Goal: Task Accomplishment & Management: Manage account settings

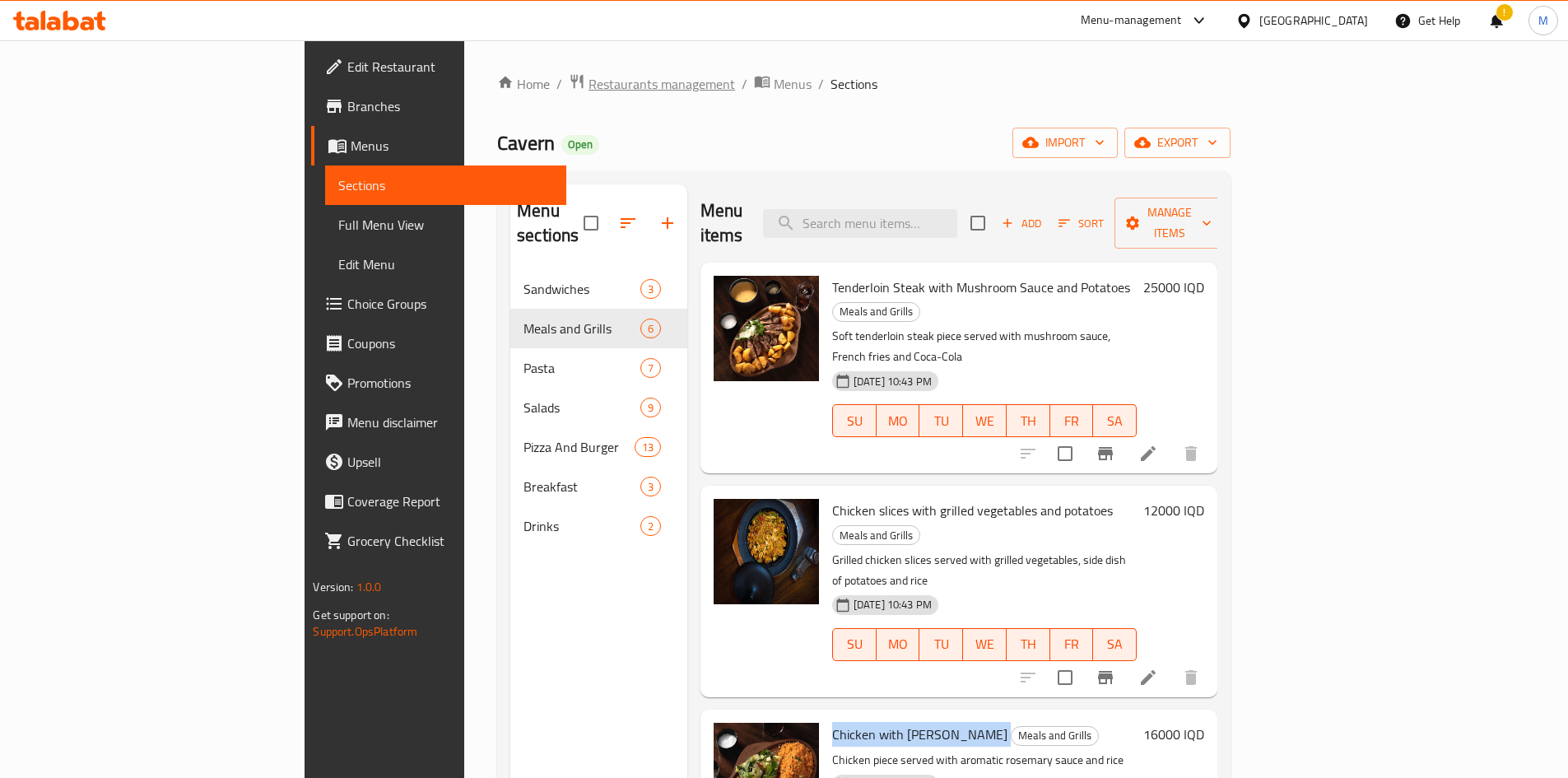
click at [589, 91] on span "Restaurants management" at bounding box center [662, 84] width 147 height 20
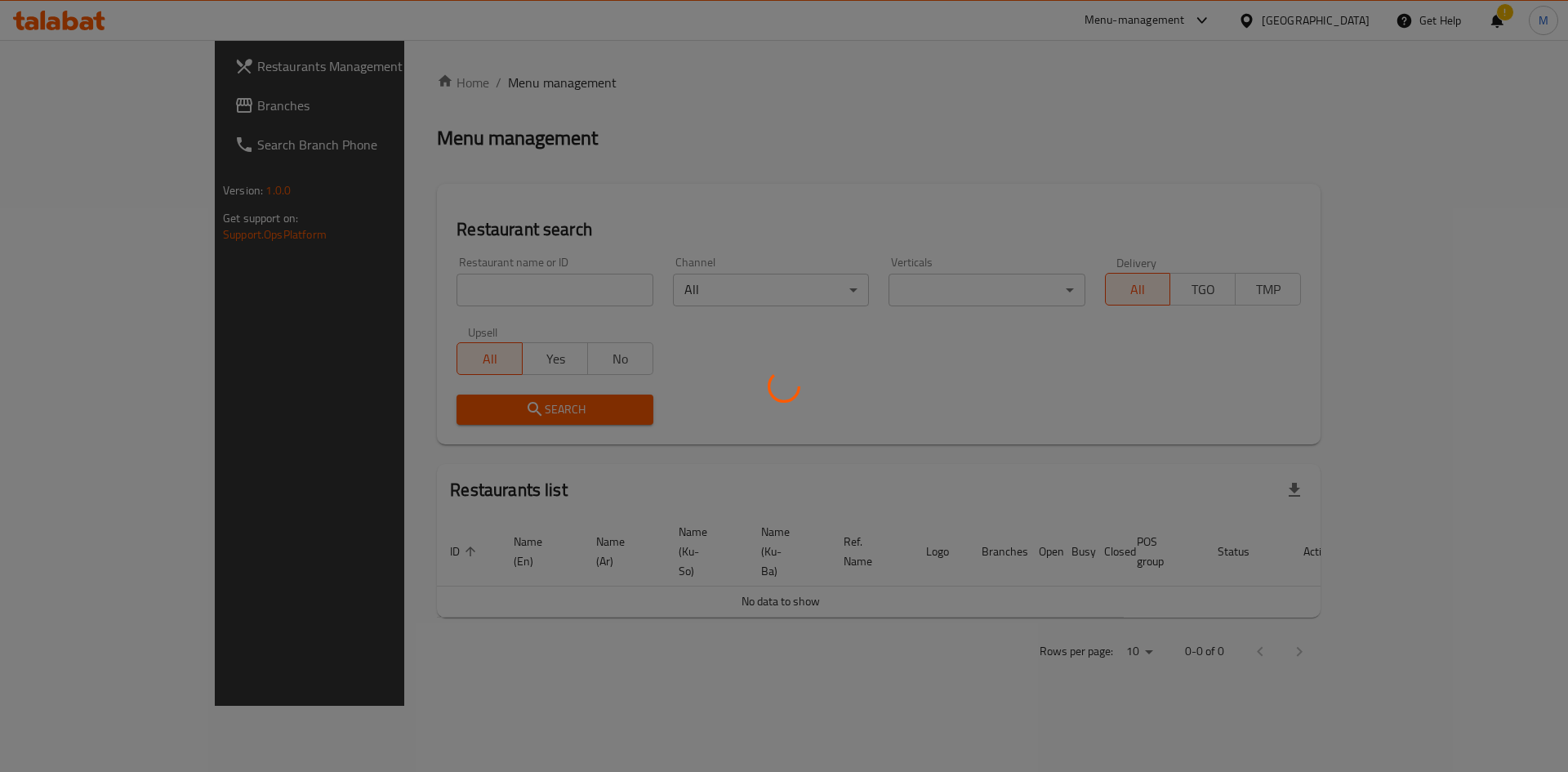
click at [429, 300] on div at bounding box center [784, 386] width 1568 height 772
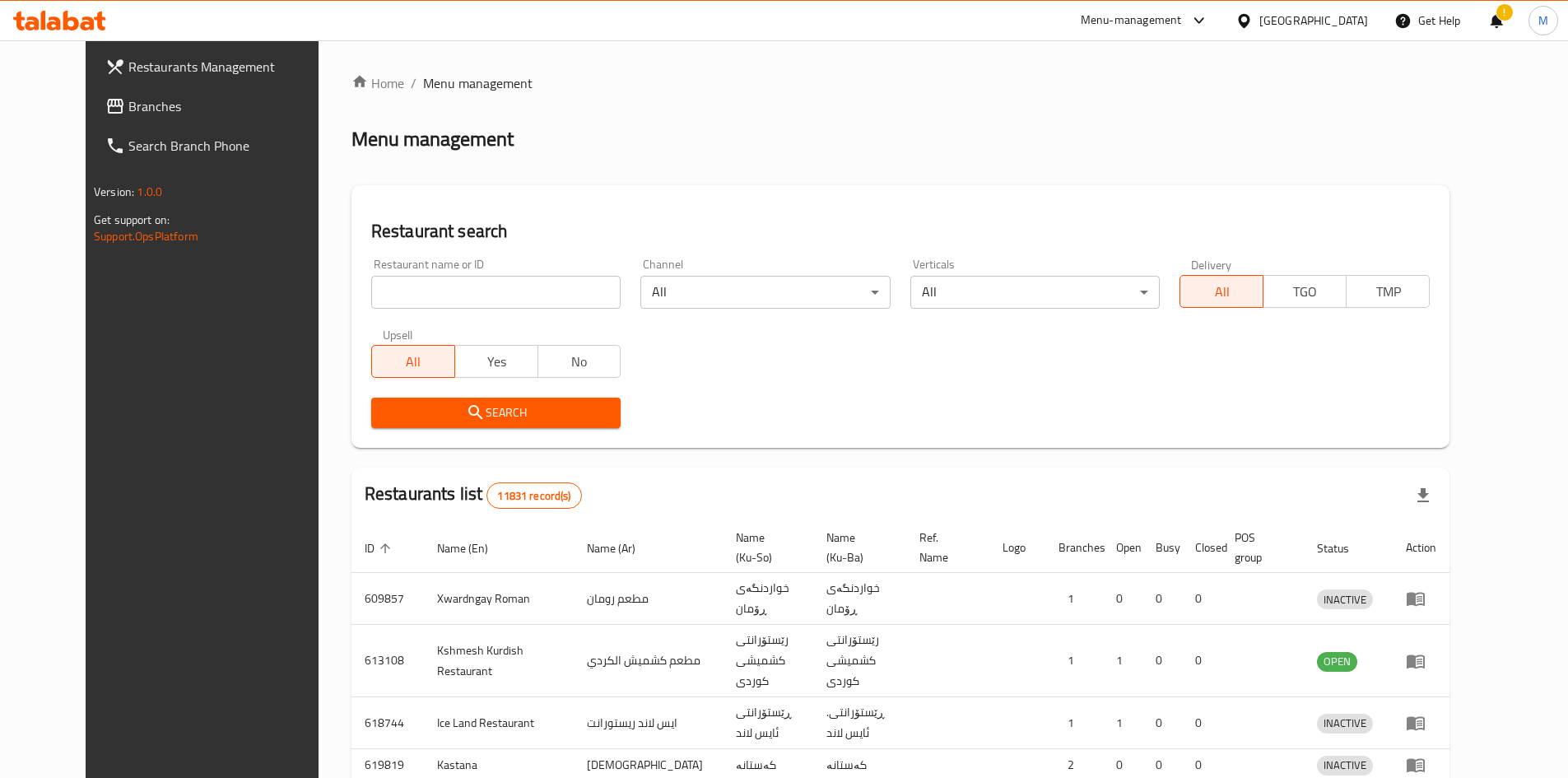
click at [432, 298] on div at bounding box center [784, 389] width 1568 height 778
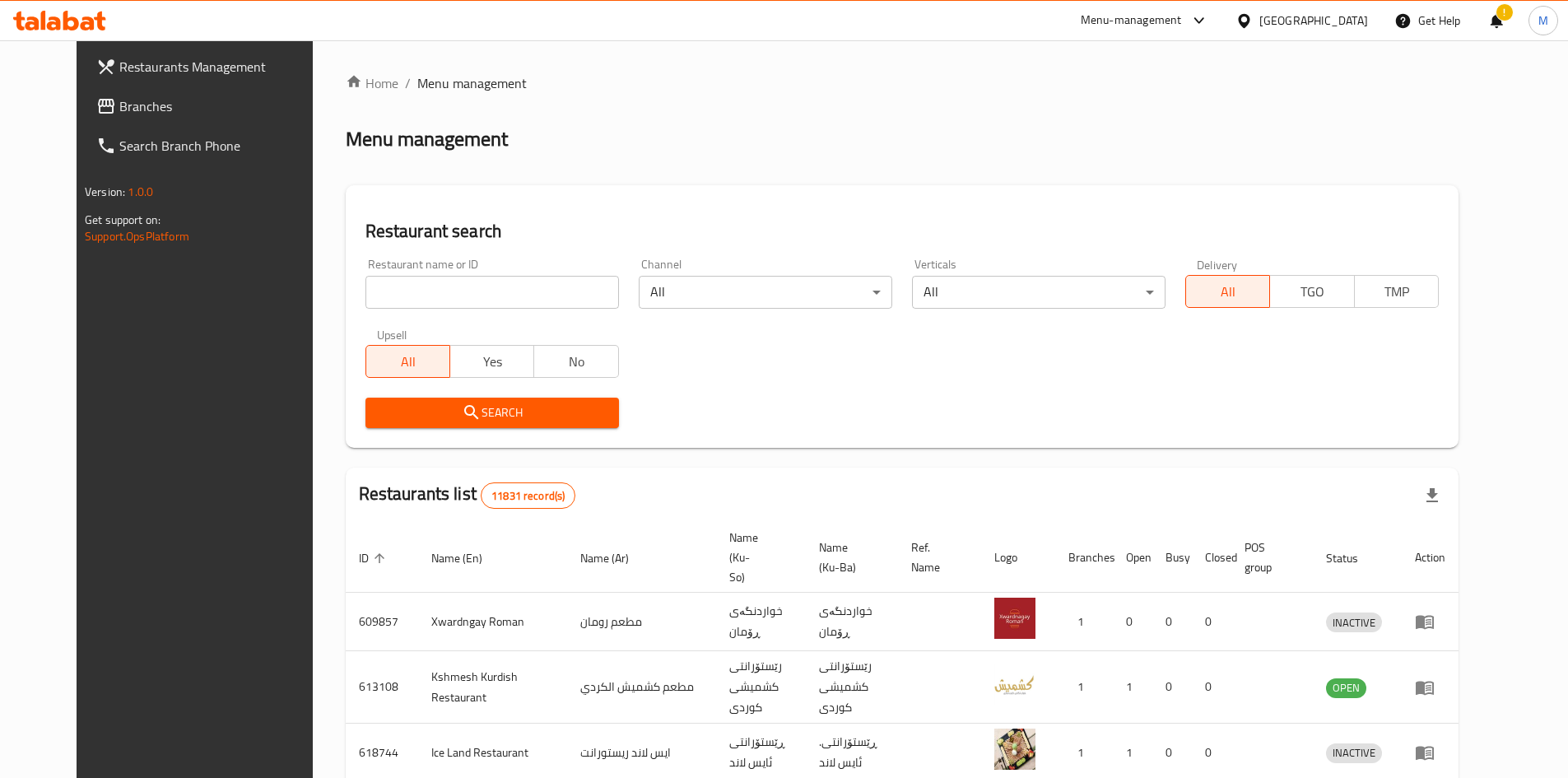
click at [428, 298] on input "search" at bounding box center [492, 293] width 253 height 33
type input "kentova"
click button "Search" at bounding box center [492, 412] width 253 height 30
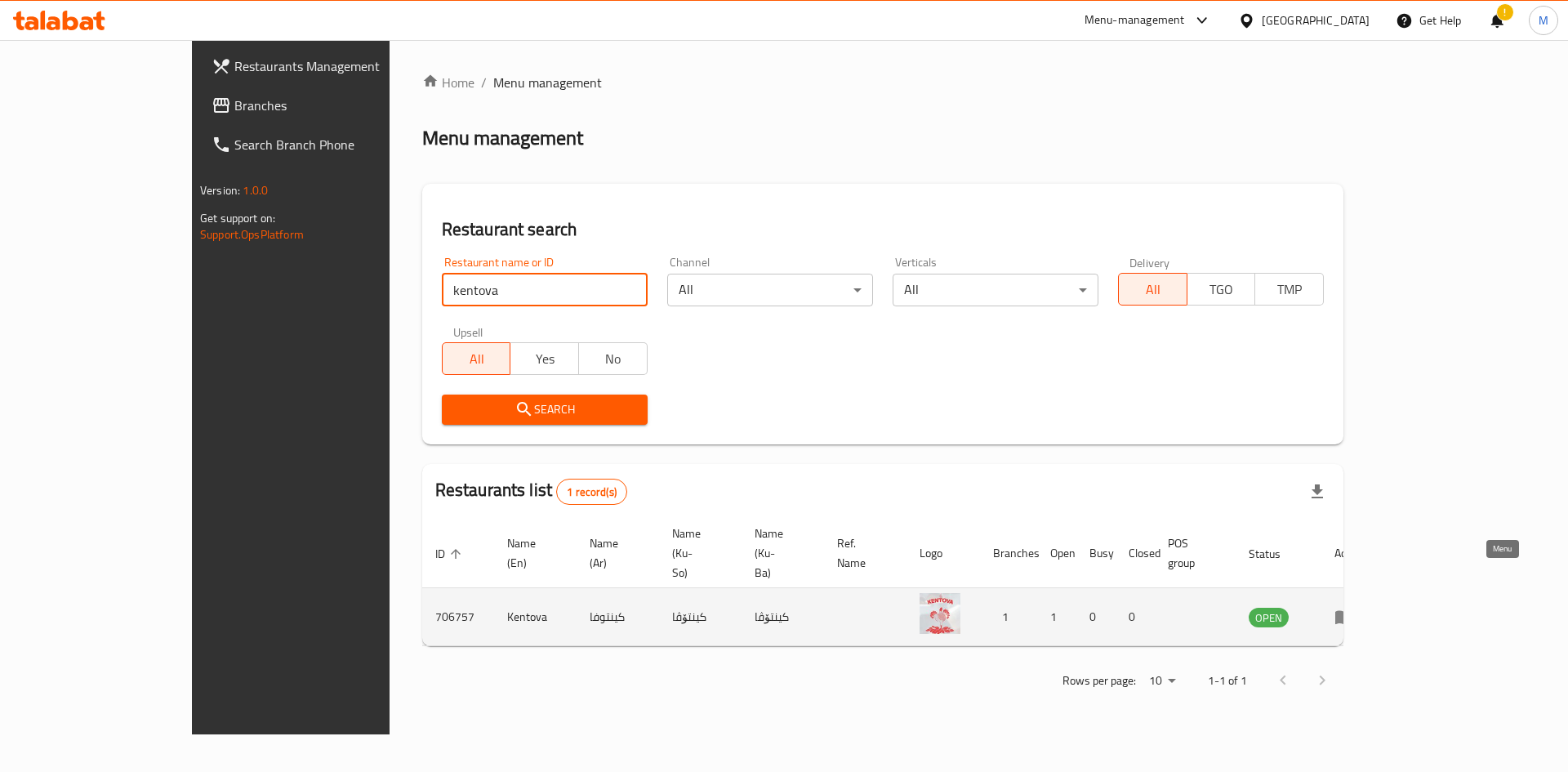
click at [1354, 607] on icon "enhanced table" at bounding box center [1345, 617] width 19 height 19
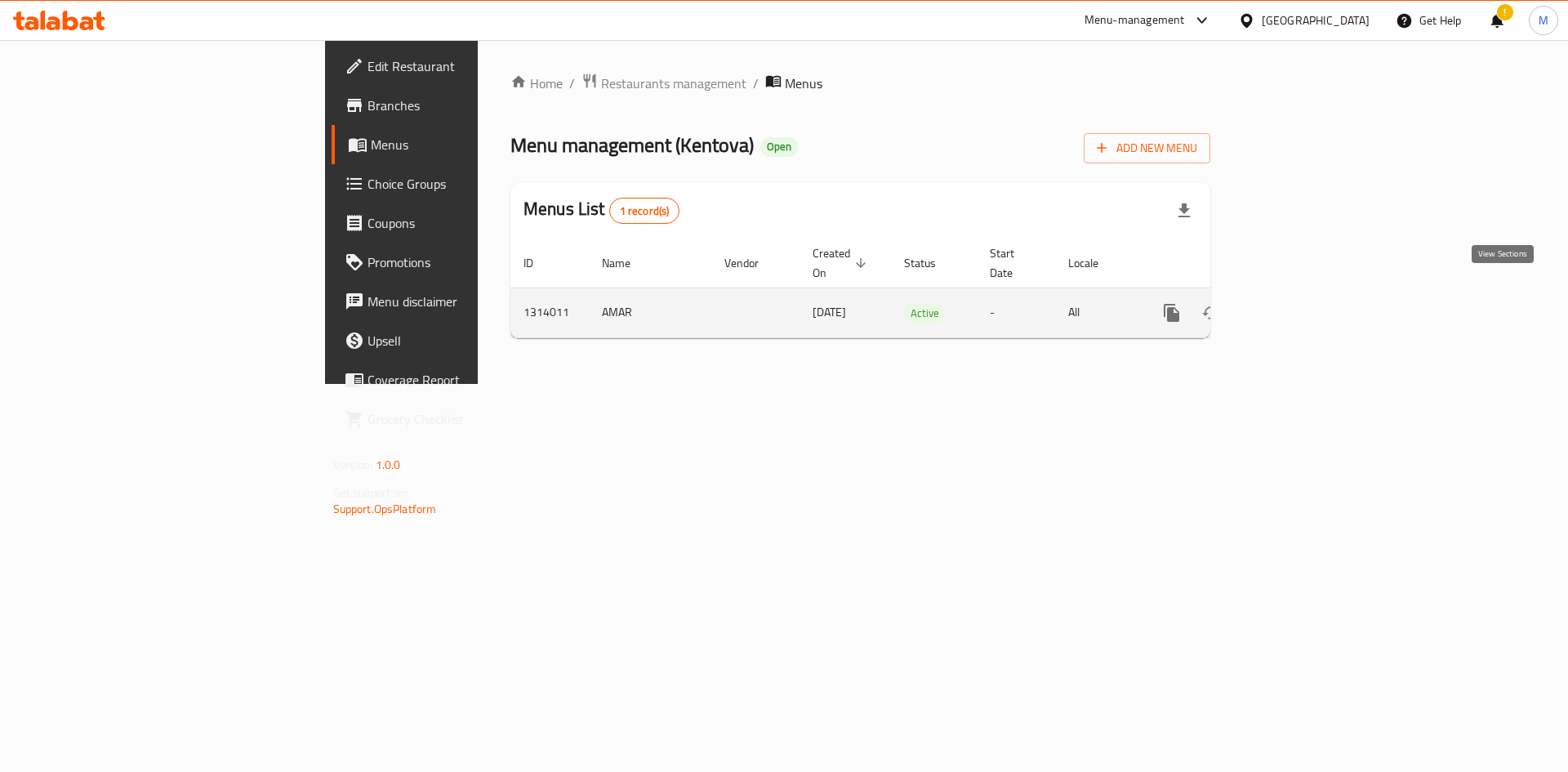
click at [1300, 303] on icon "enhanced table" at bounding box center [1289, 313] width 19 height 19
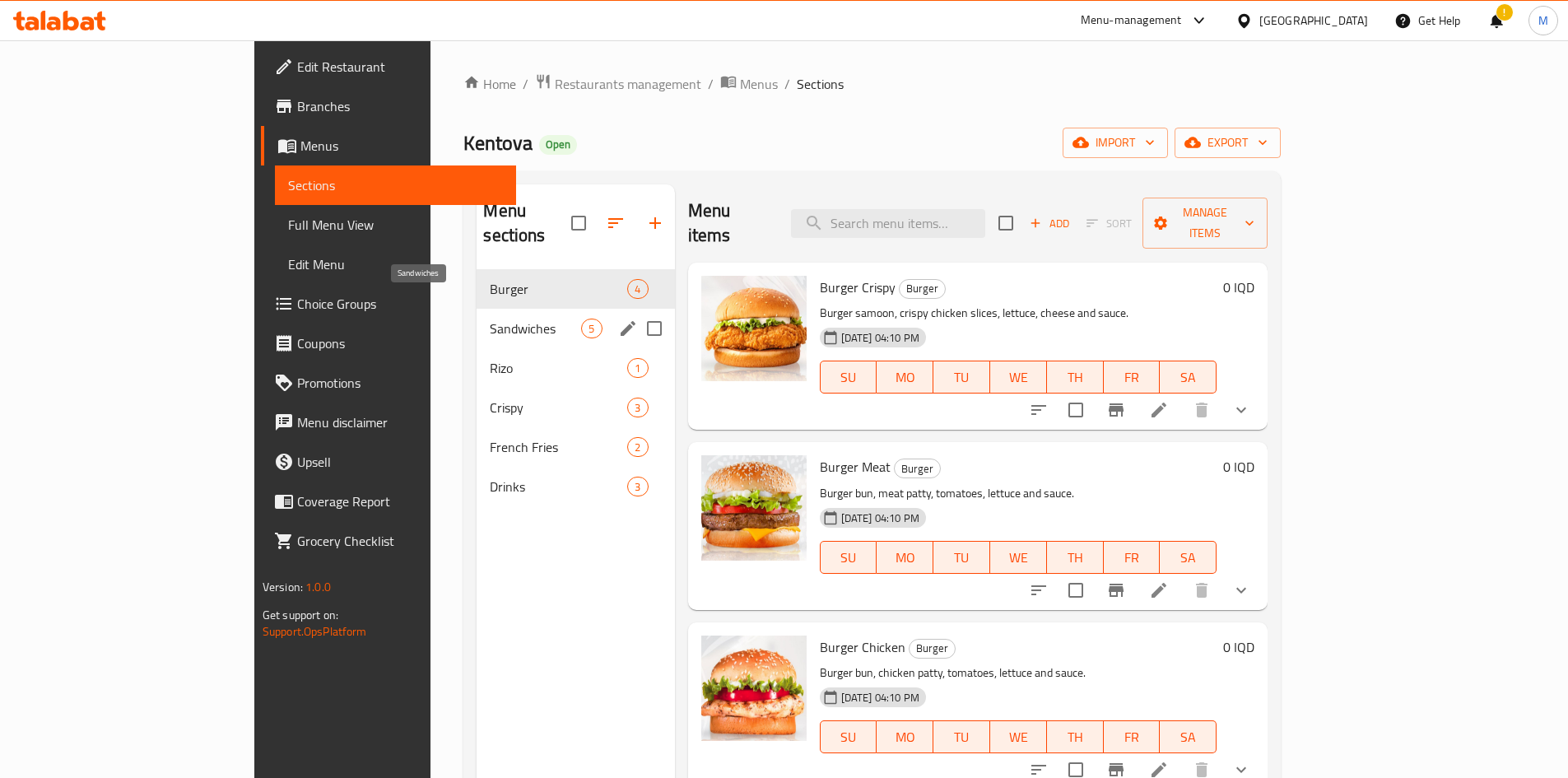
click at [490, 319] on span "Sandwiches" at bounding box center [535, 329] width 91 height 20
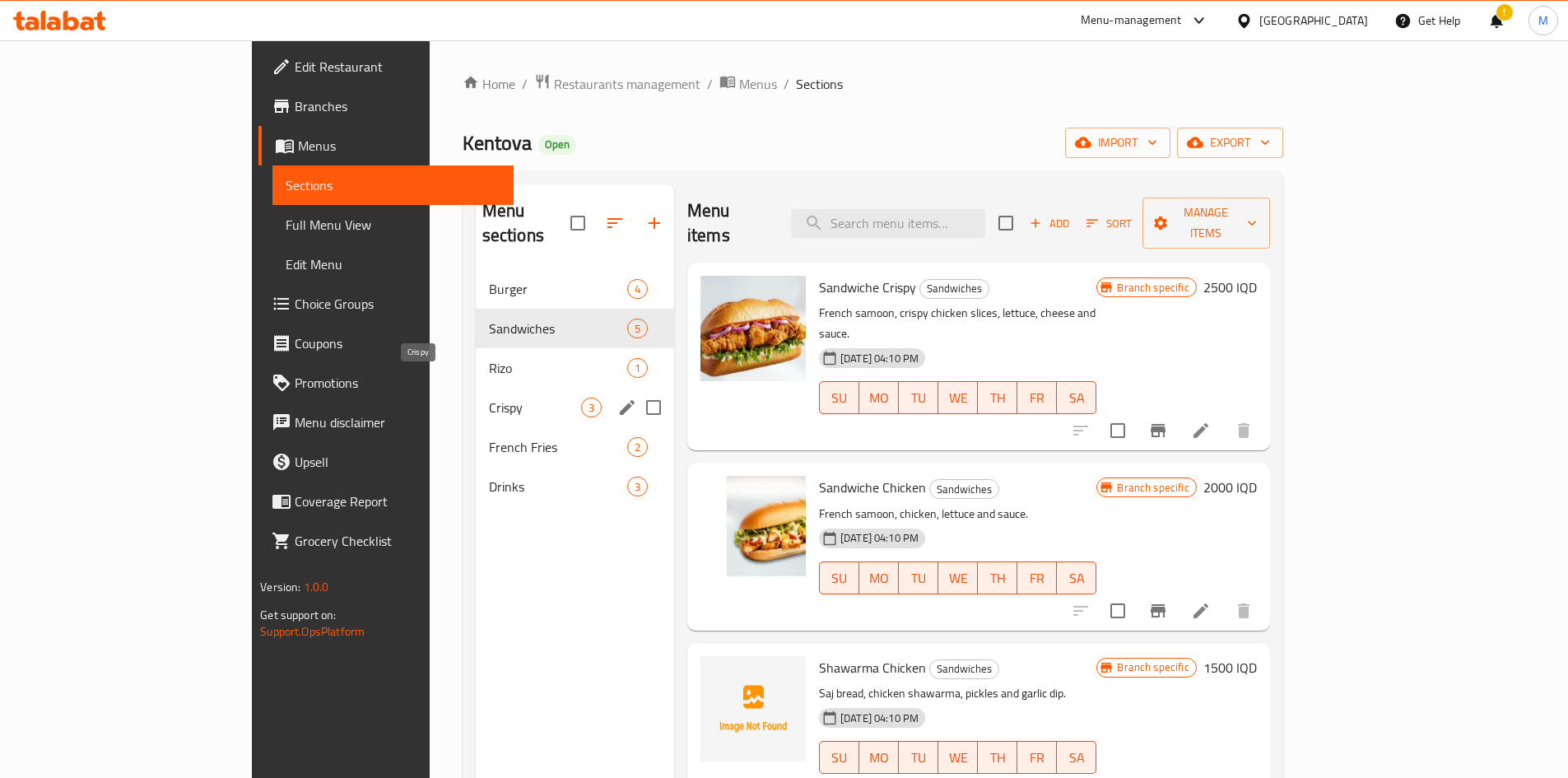
click at [489, 397] on span "Crispy" at bounding box center [535, 407] width 92 height 20
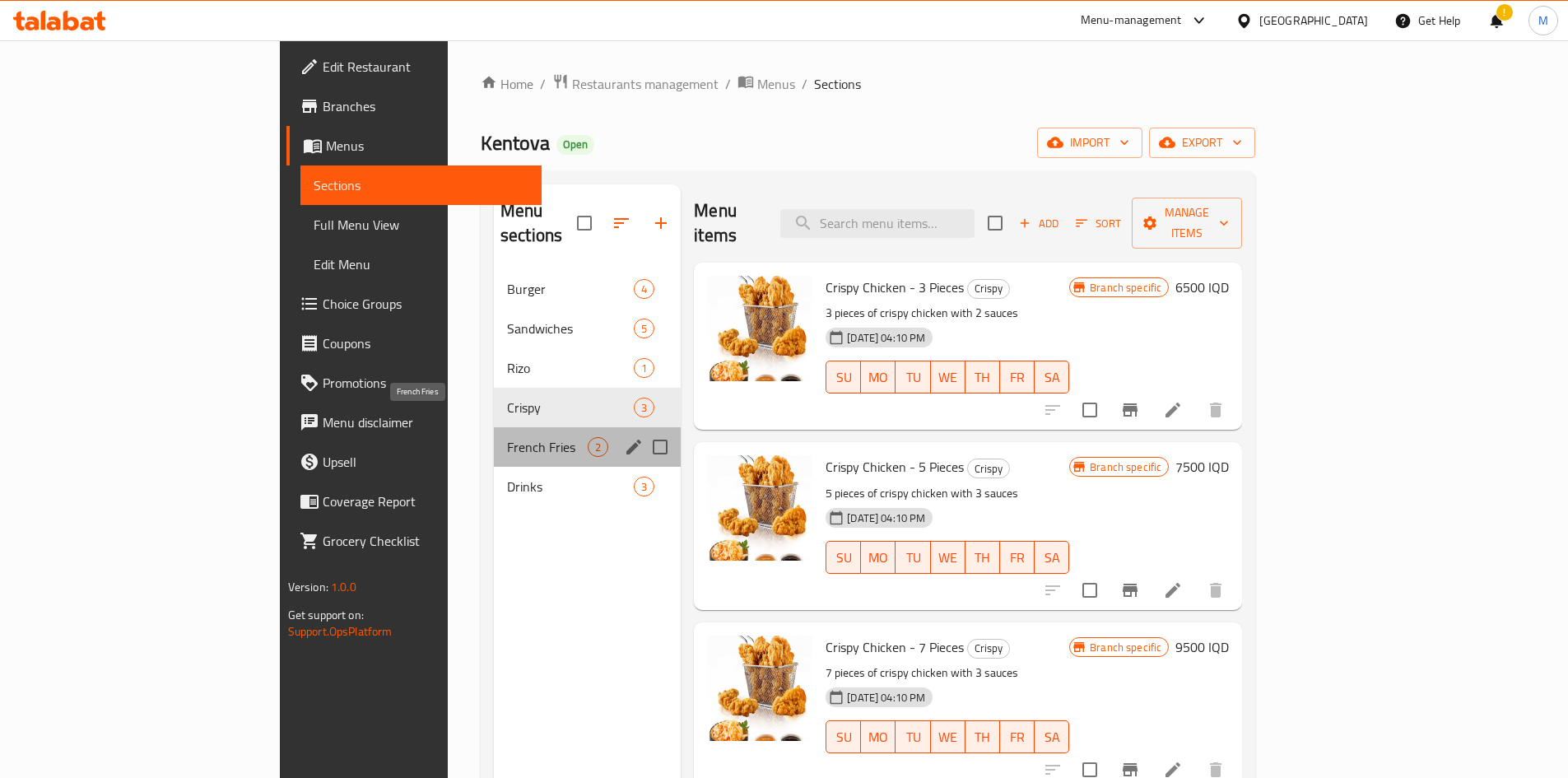
click at [507, 437] on span "French Fries" at bounding box center [547, 447] width 80 height 20
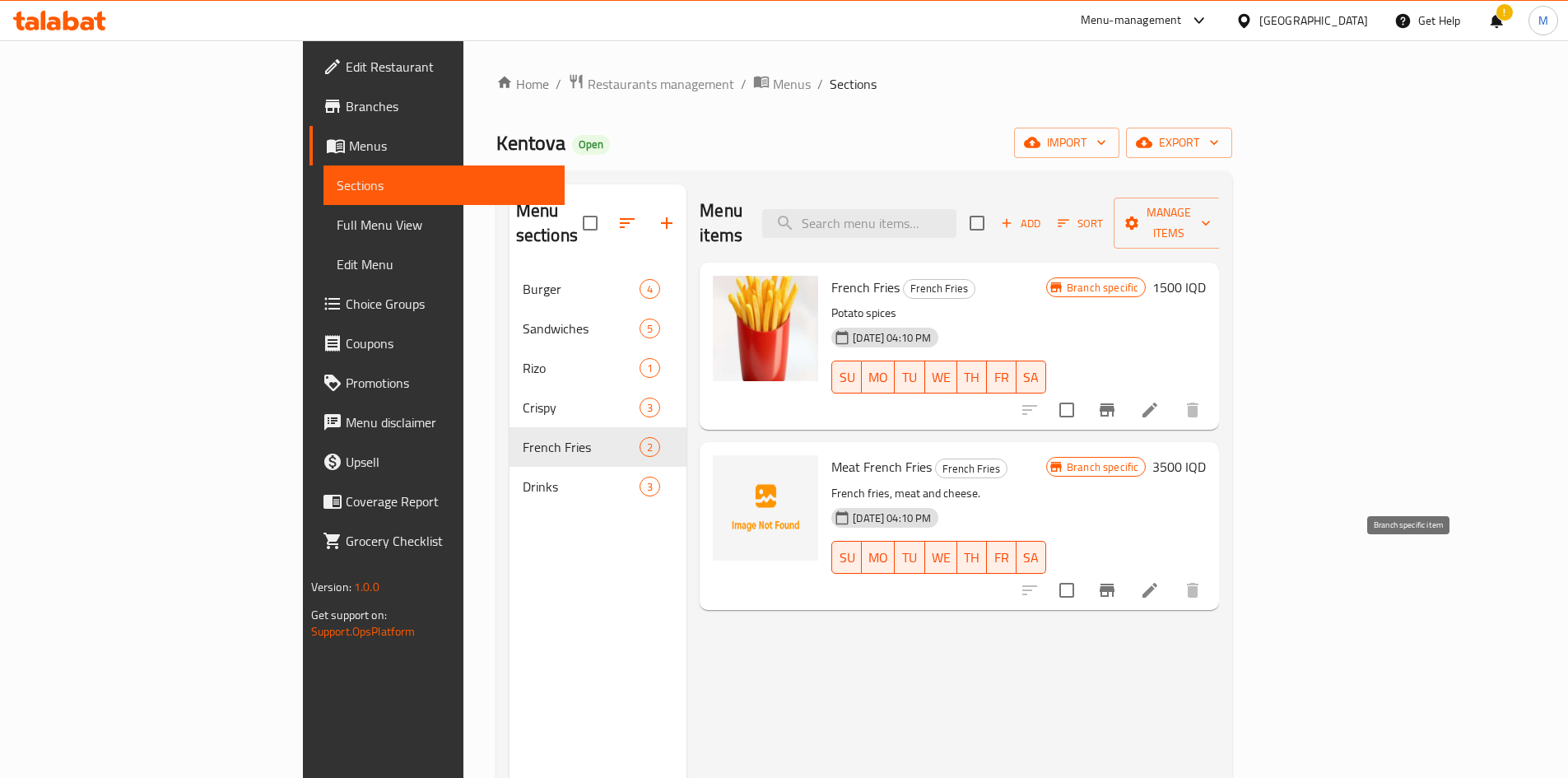
click at [1127, 571] on button "Branch-specific-item" at bounding box center [1106, 590] width 39 height 39
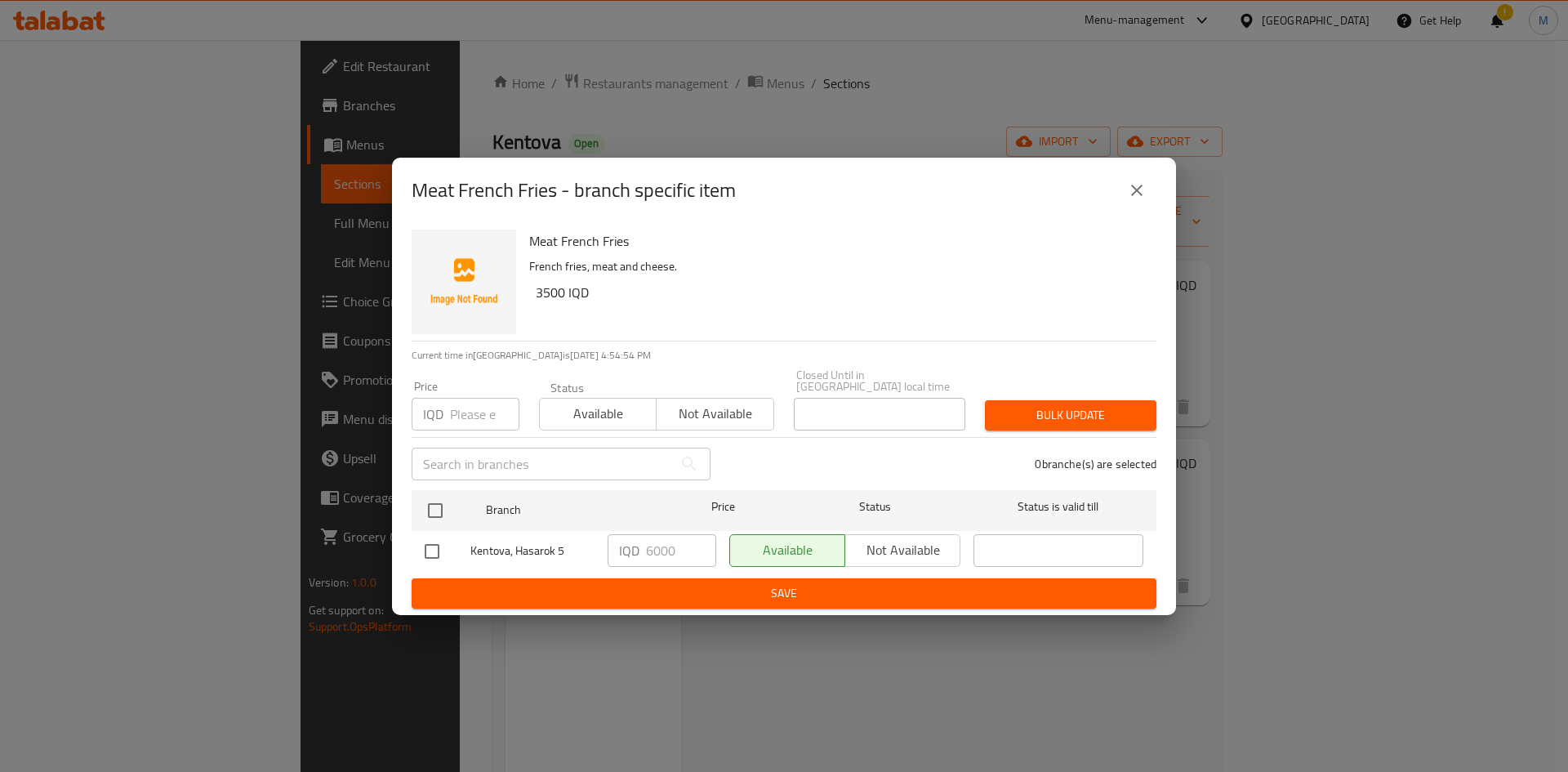
click at [918, 538] on div "Available Not available" at bounding box center [845, 551] width 231 height 33
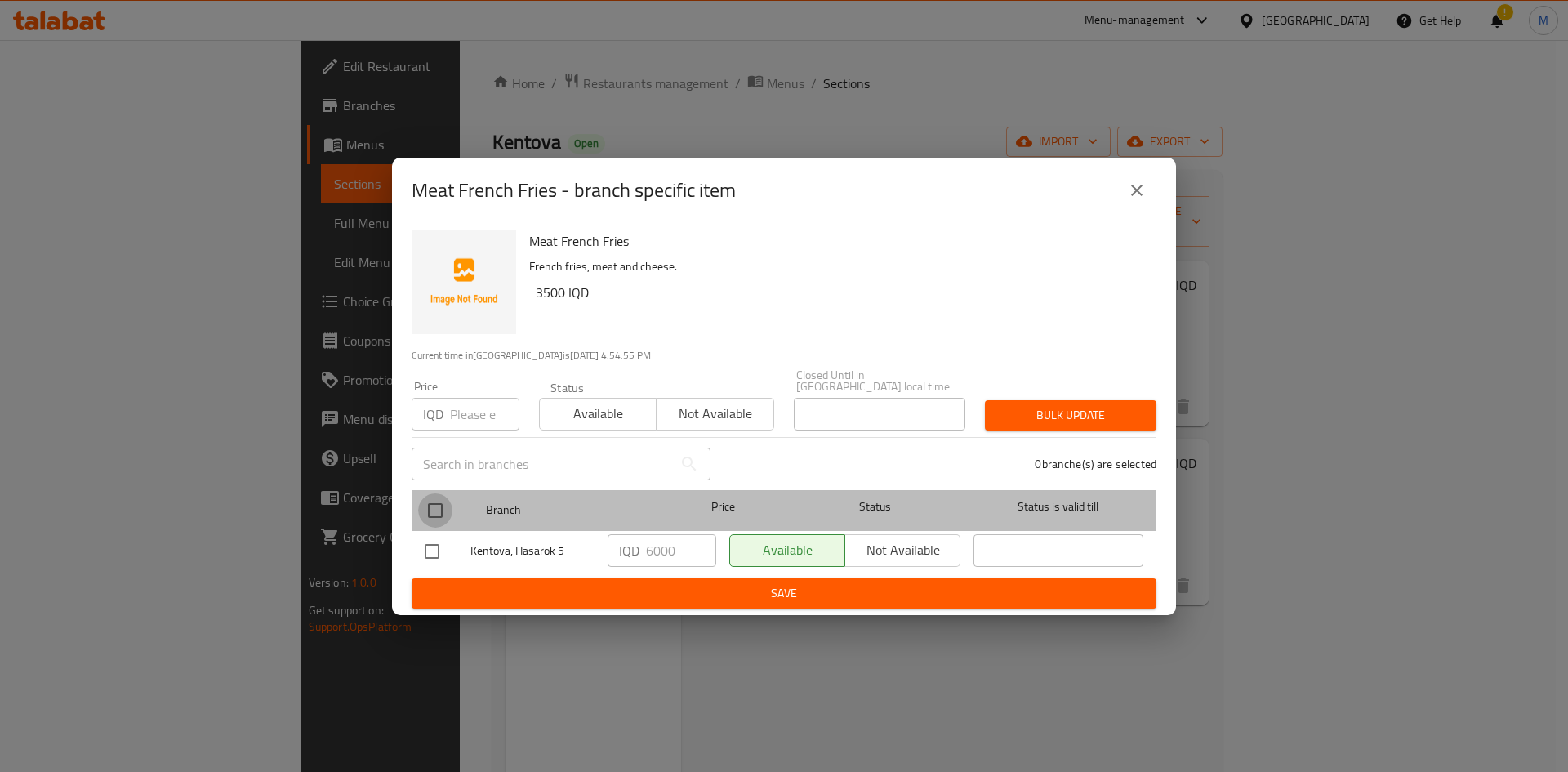
click at [446, 495] on input "checkbox" at bounding box center [435, 510] width 34 height 34
checkbox input "true"
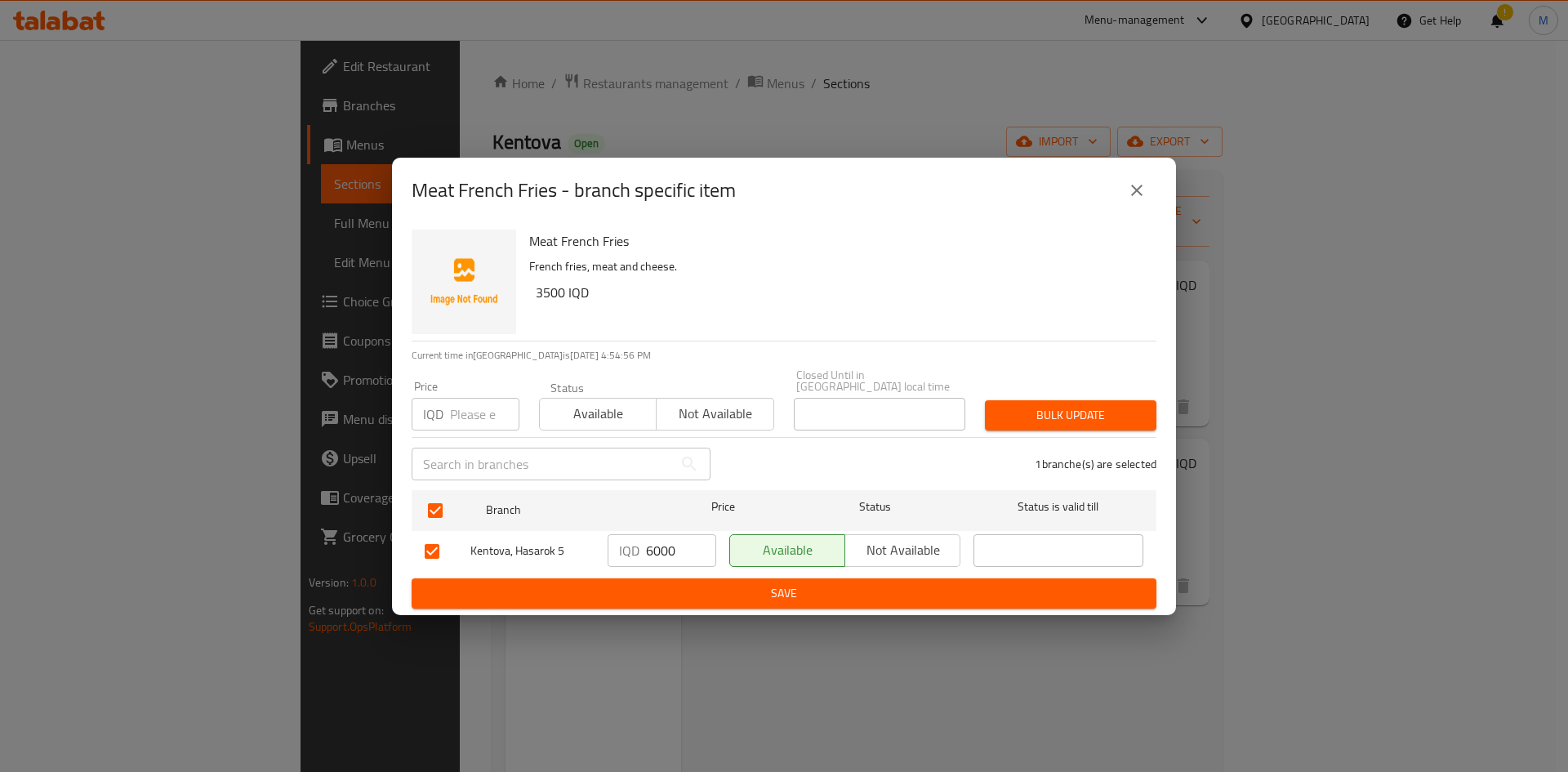
click at [862, 543] on span "Not available" at bounding box center [903, 550] width 102 height 23
click at [847, 579] on button "Save" at bounding box center [784, 593] width 745 height 30
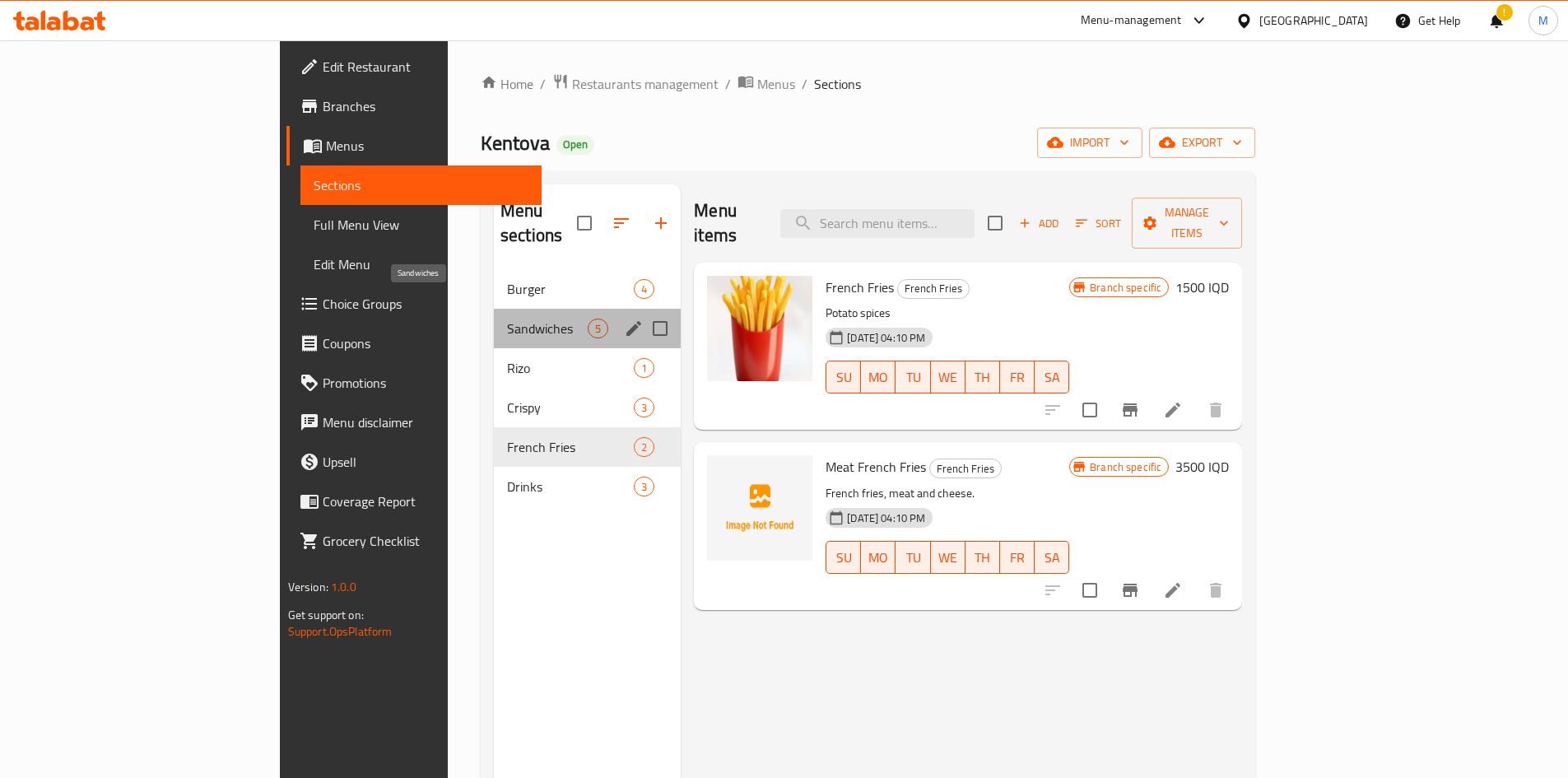
click at [507, 319] on span "Sandwiches" at bounding box center [547, 329] width 80 height 20
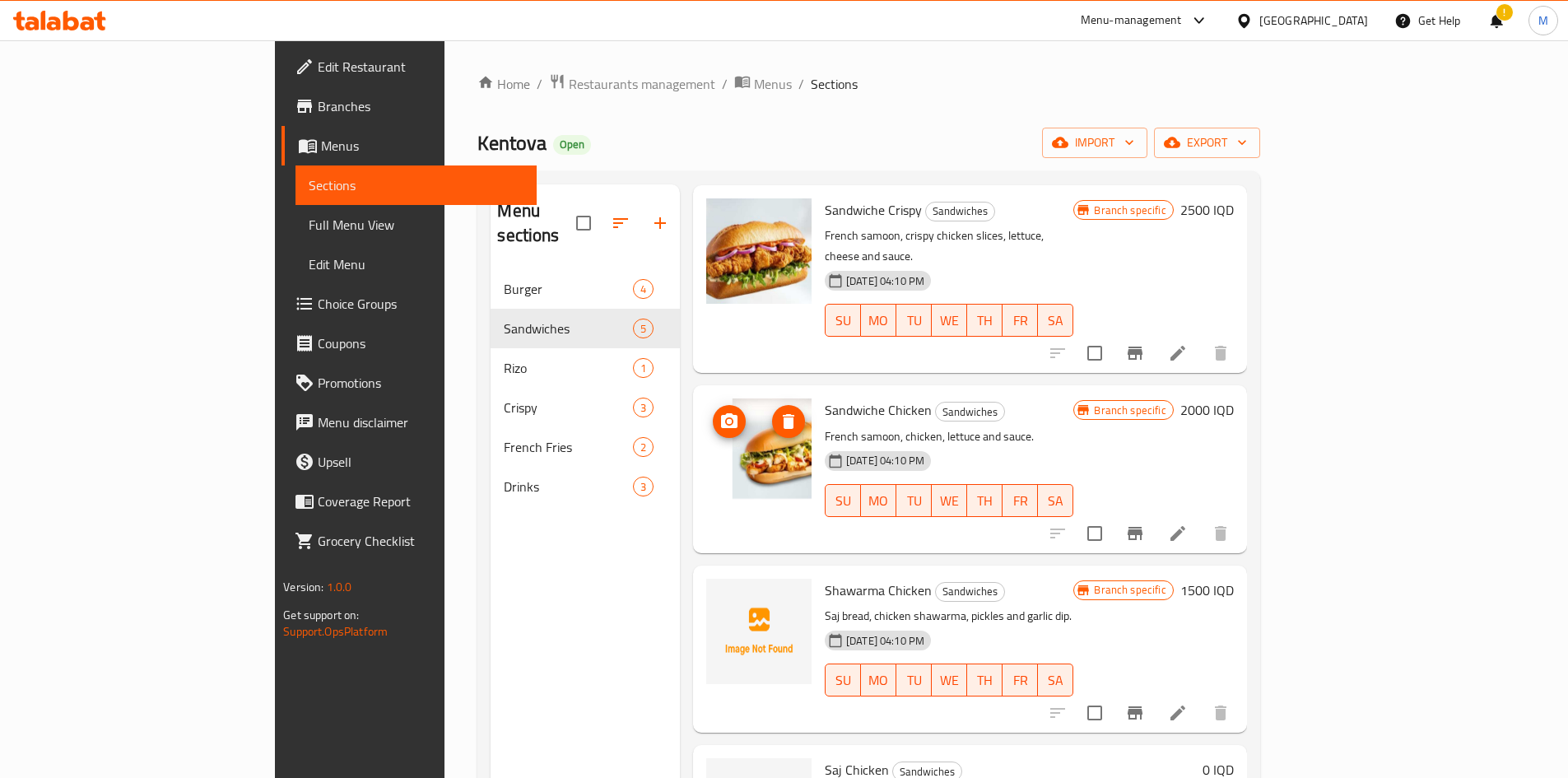
scroll to position [162, 0]
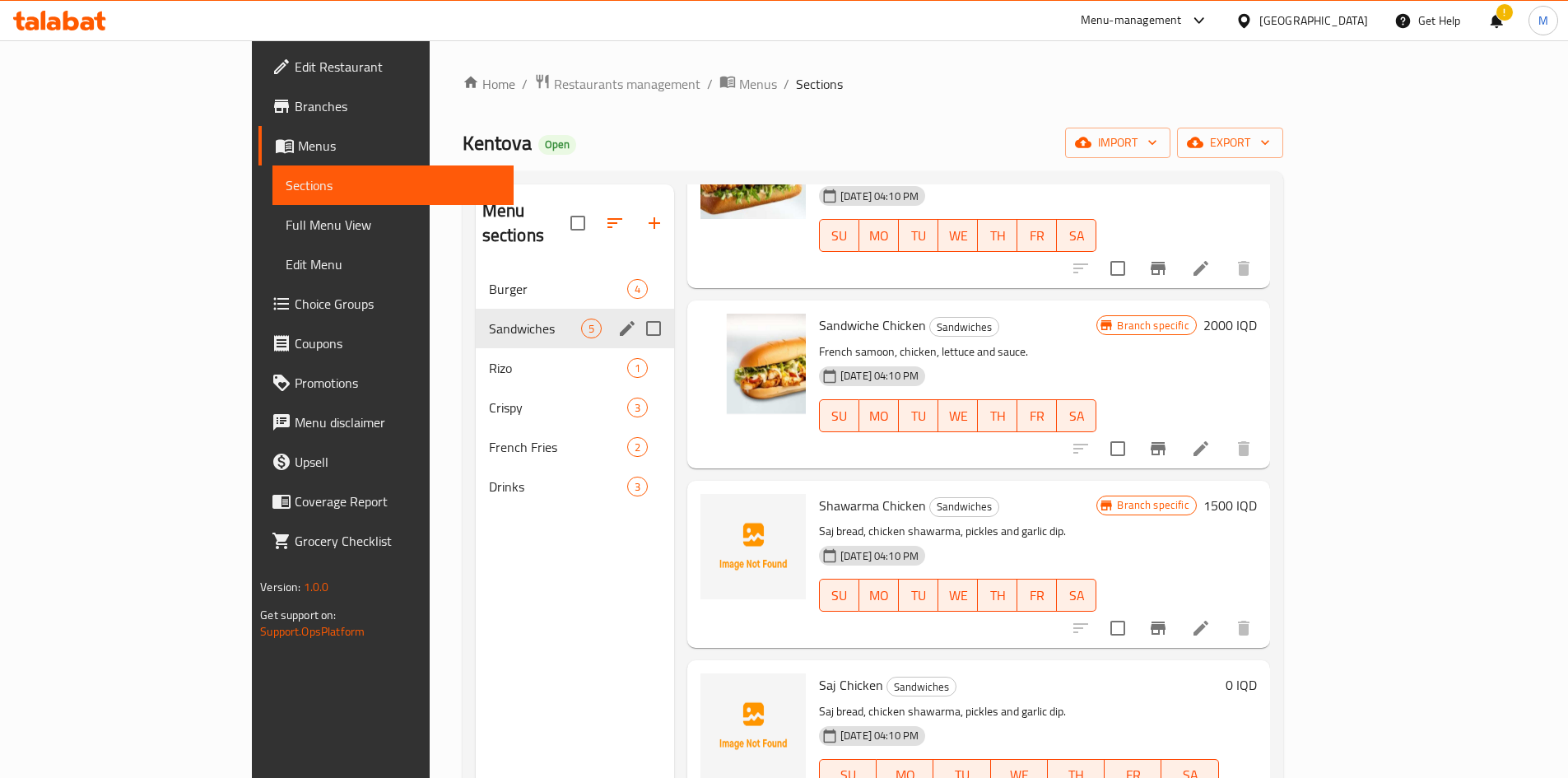
click at [489, 279] on span "Burger" at bounding box center [558, 289] width 138 height 20
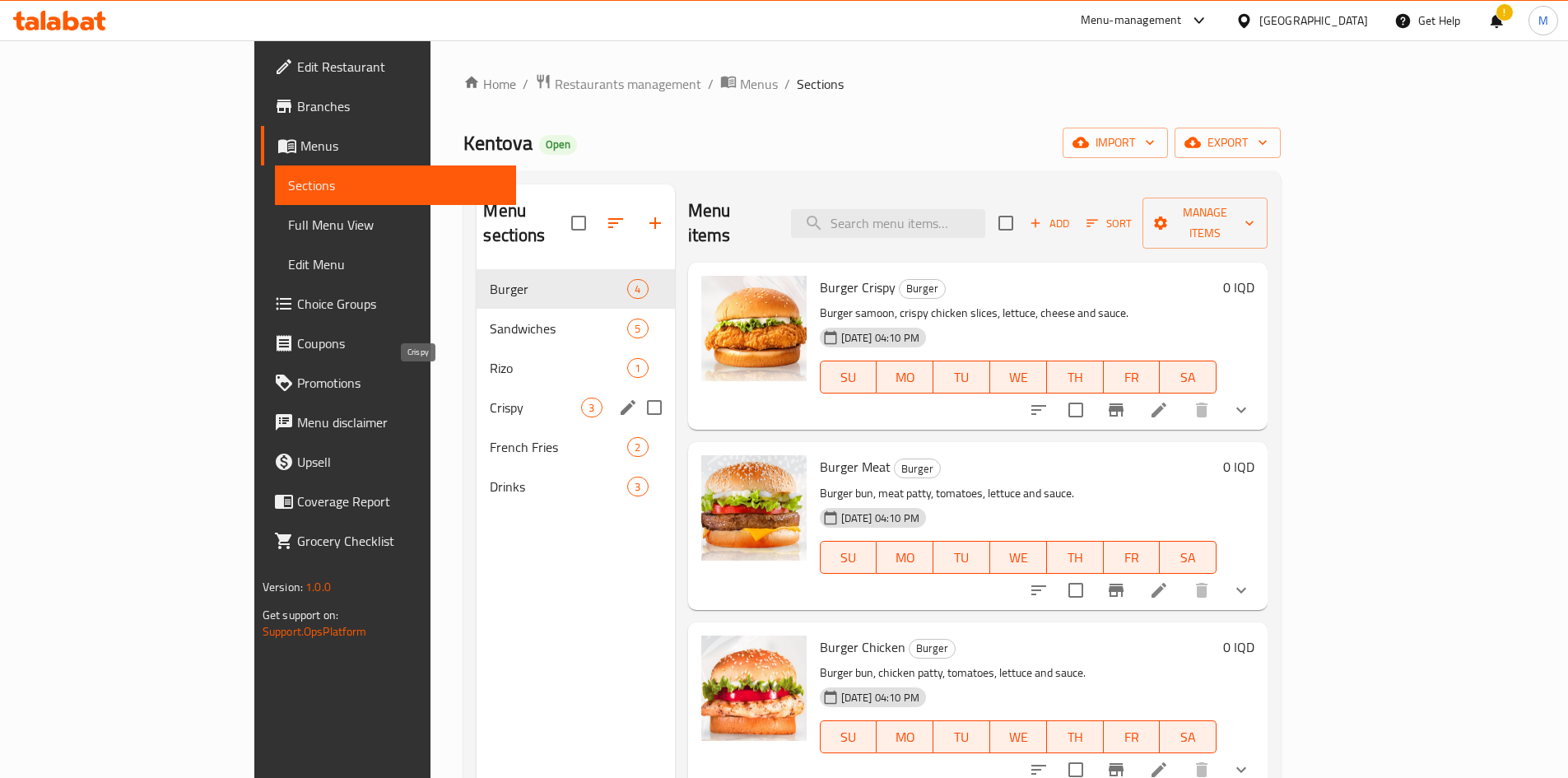
click at [490, 397] on span "Crispy" at bounding box center [535, 407] width 91 height 20
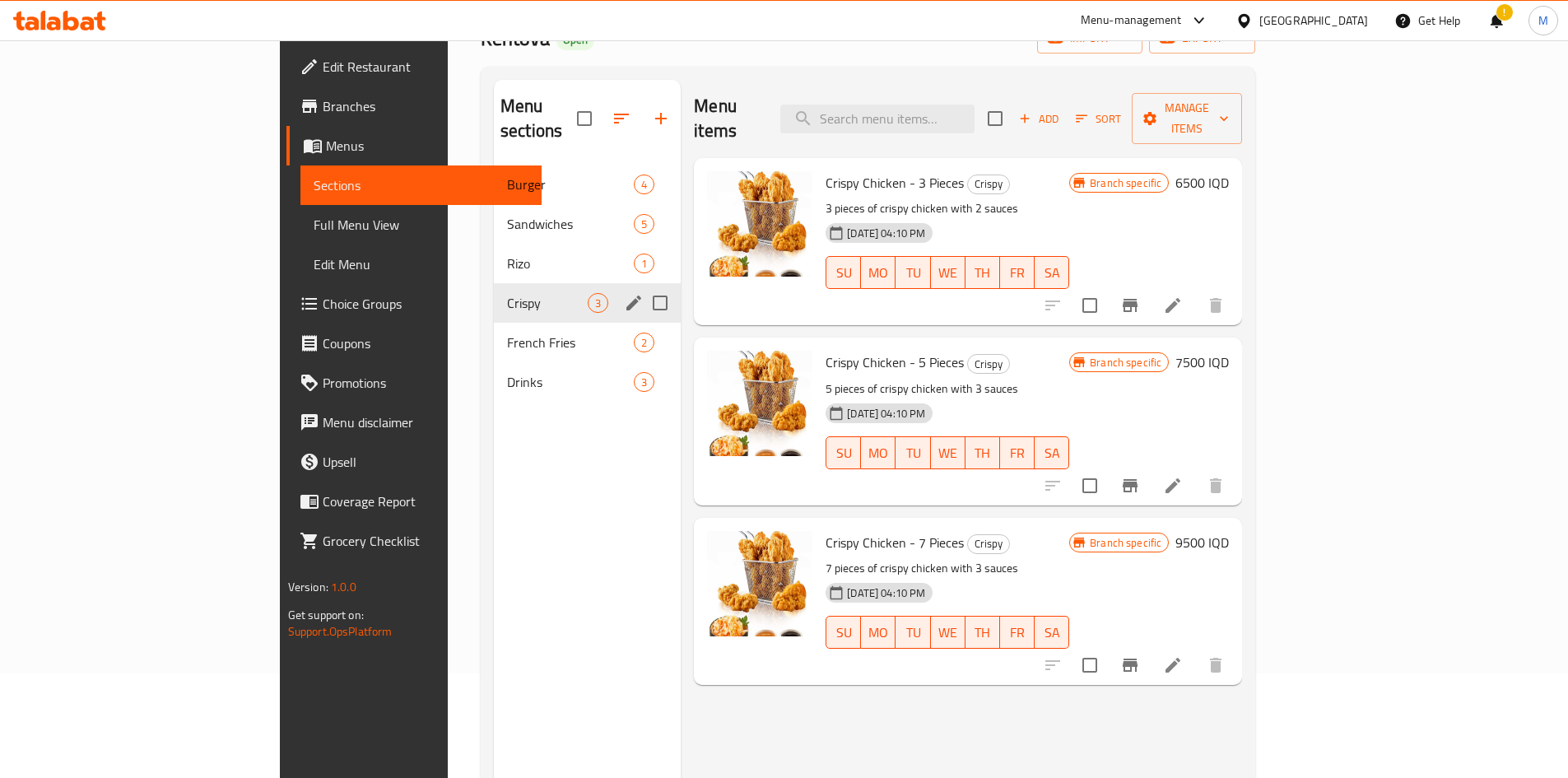
scroll to position [66, 0]
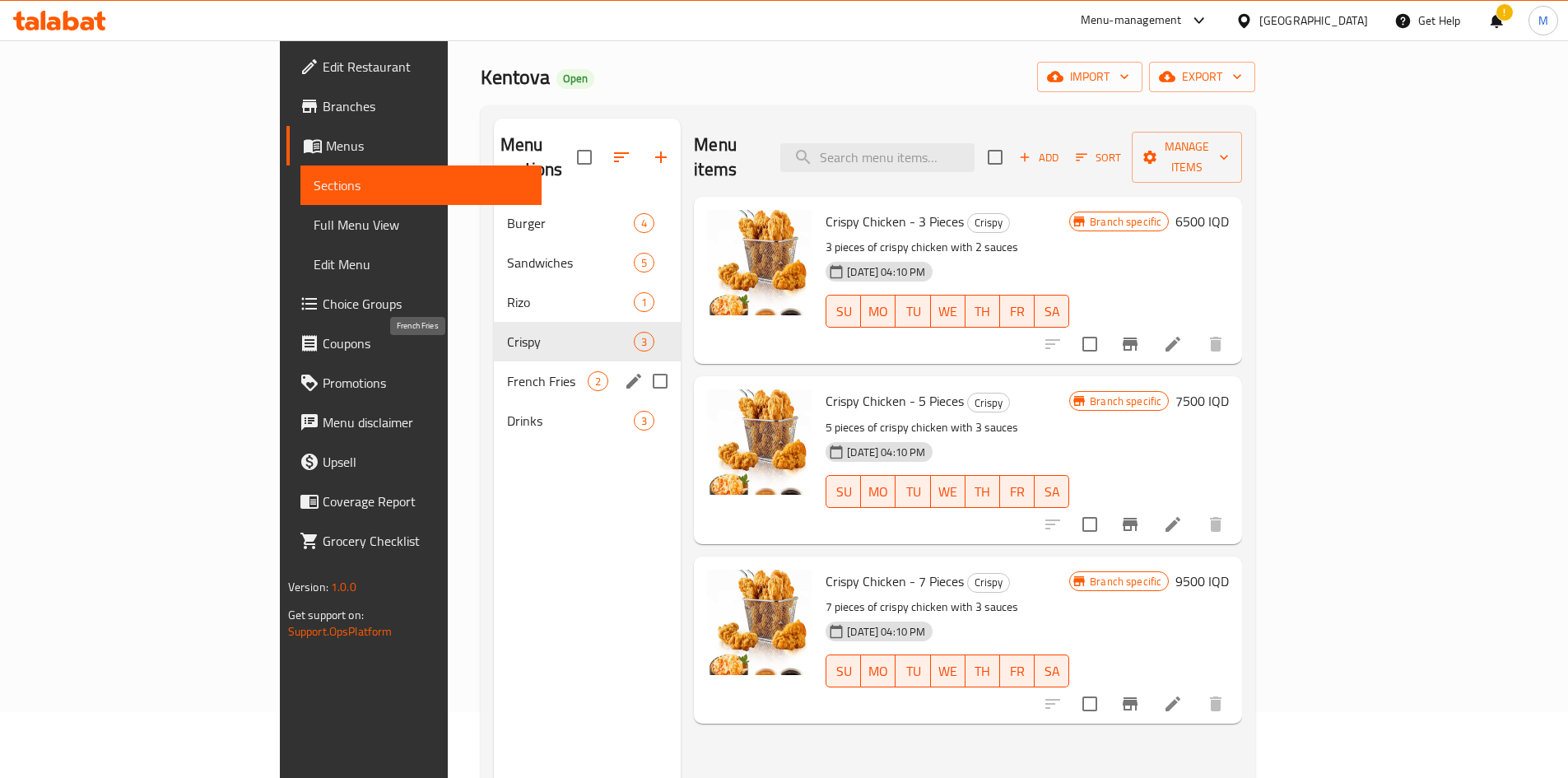
click at [507, 371] on span "French Fries" at bounding box center [547, 381] width 80 height 20
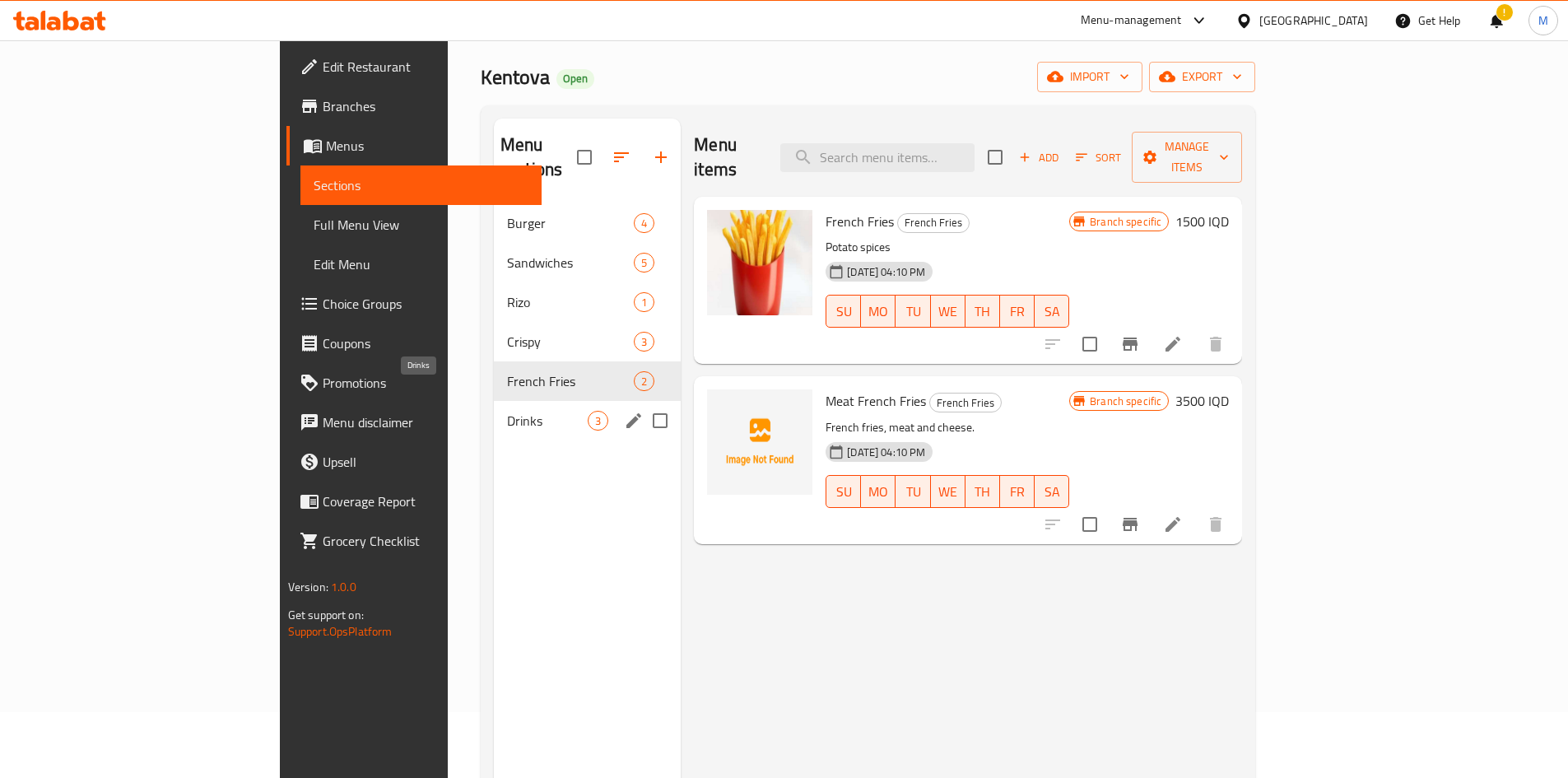
click at [507, 411] on span "Drinks" at bounding box center [547, 421] width 80 height 20
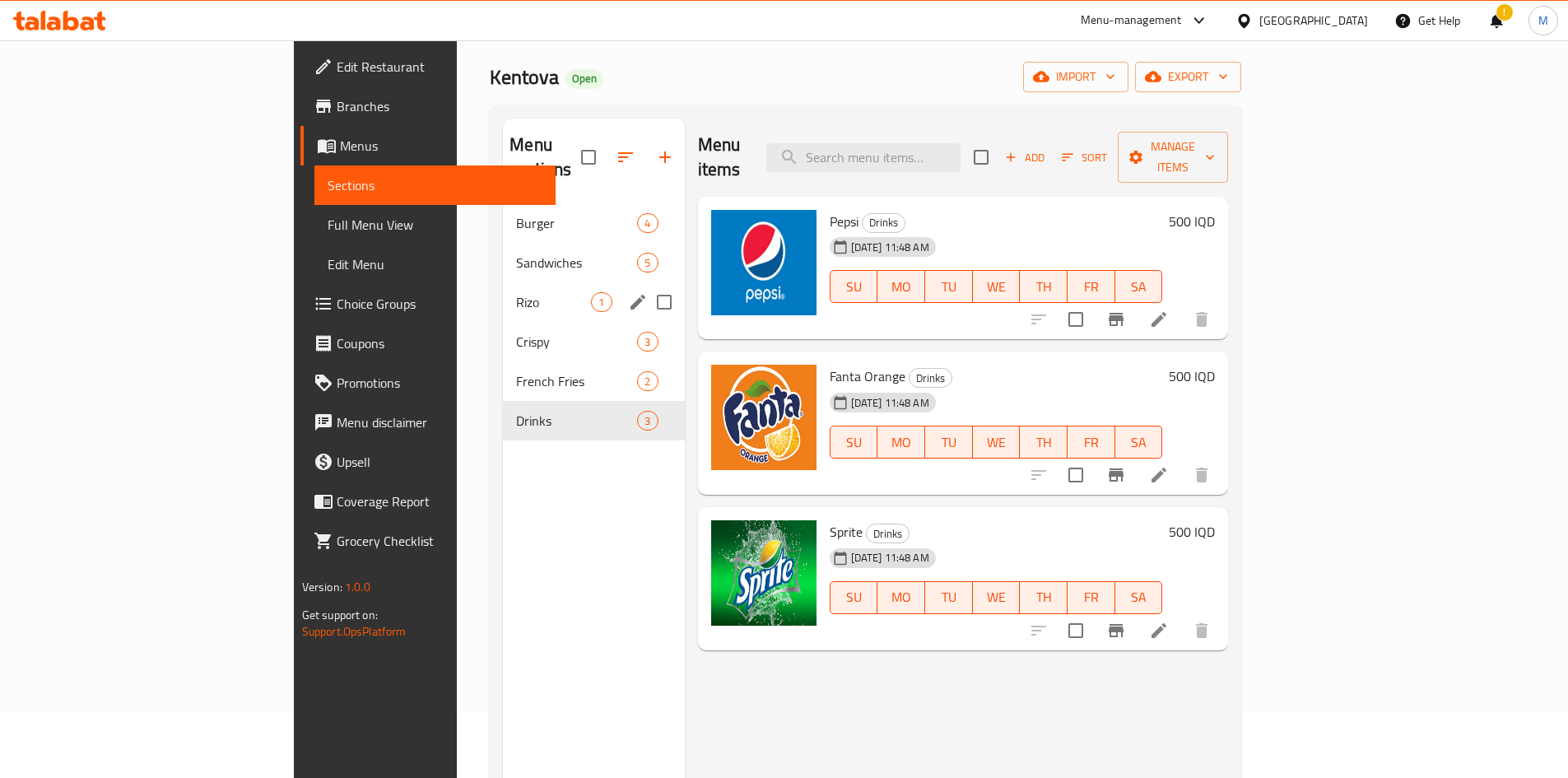
click at [503, 294] on div "Rizo 1" at bounding box center [593, 302] width 181 height 39
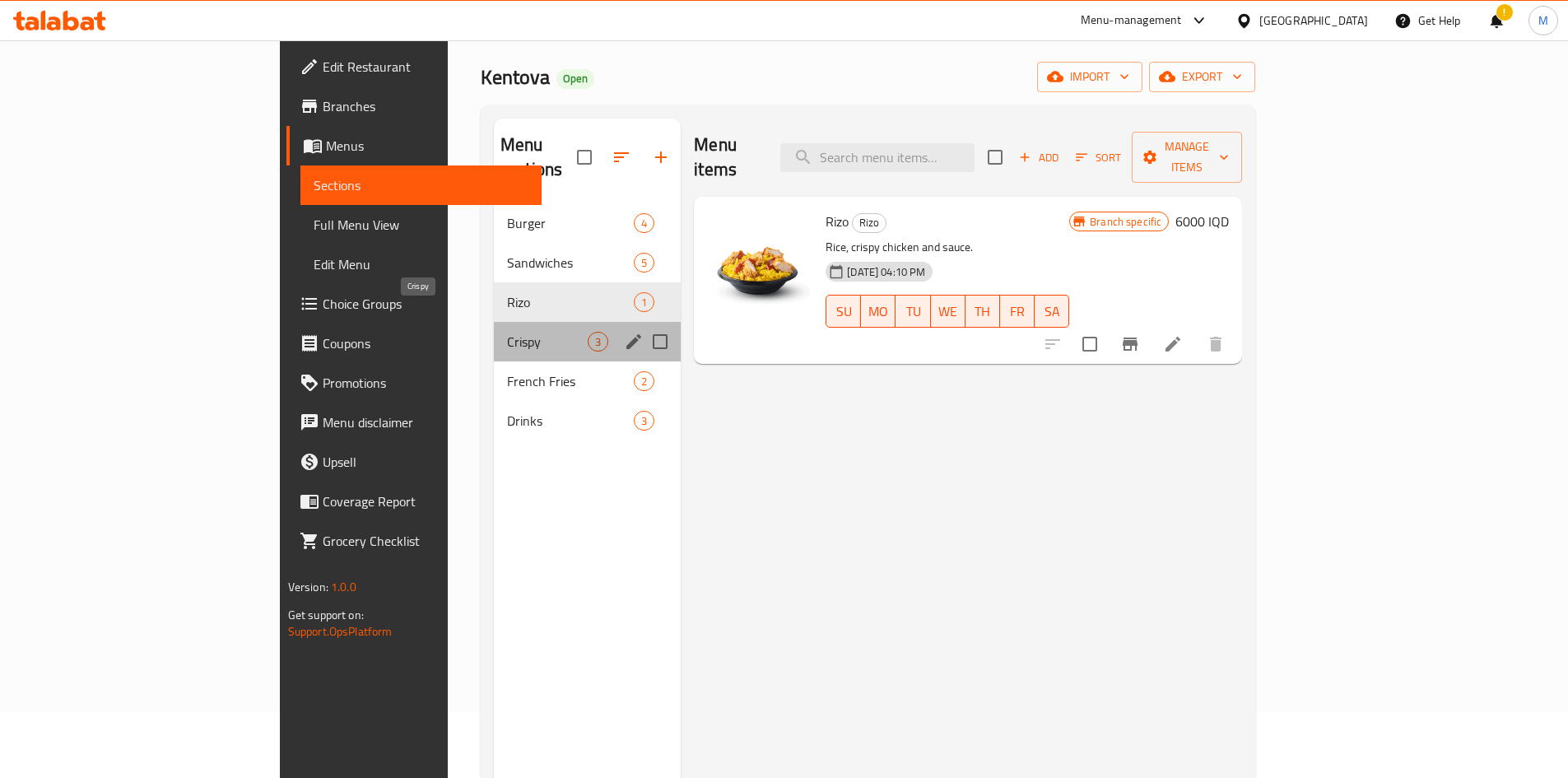
click at [507, 332] on span "Crispy" at bounding box center [547, 342] width 80 height 20
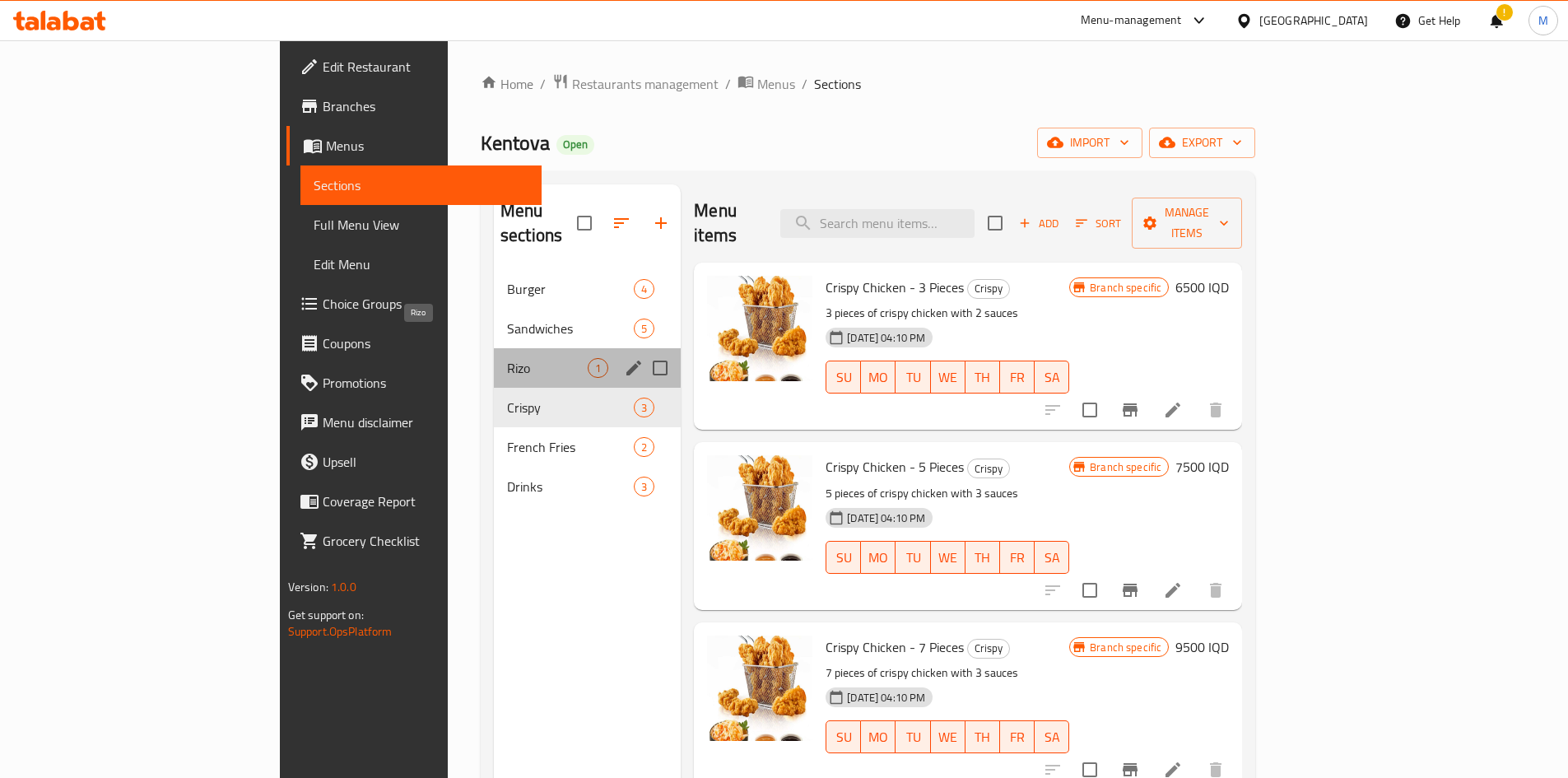
click at [507, 358] on span "Rizo" at bounding box center [547, 368] width 80 height 20
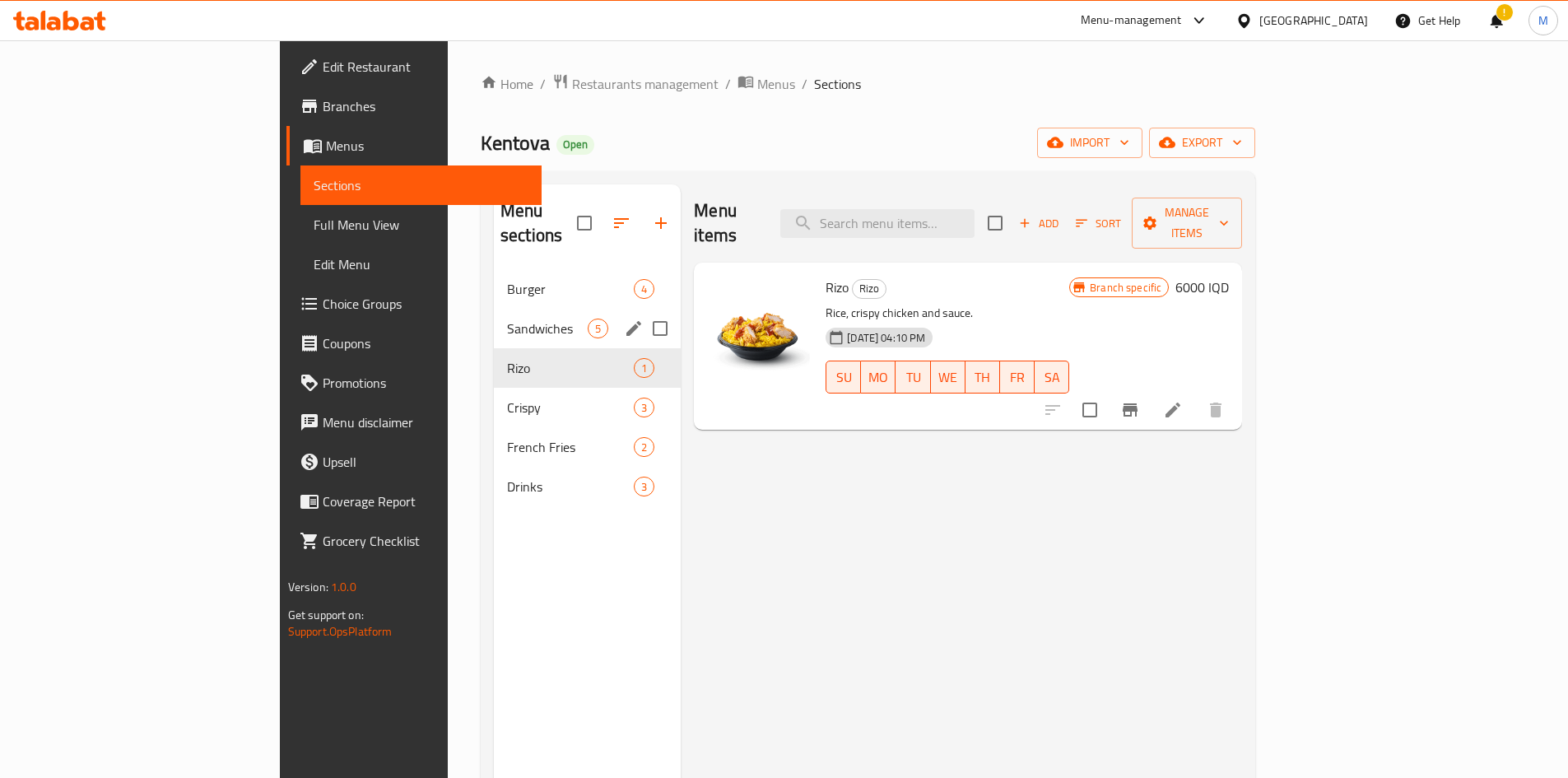
click at [494, 314] on div "Sandwiches 5" at bounding box center [587, 329] width 187 height 39
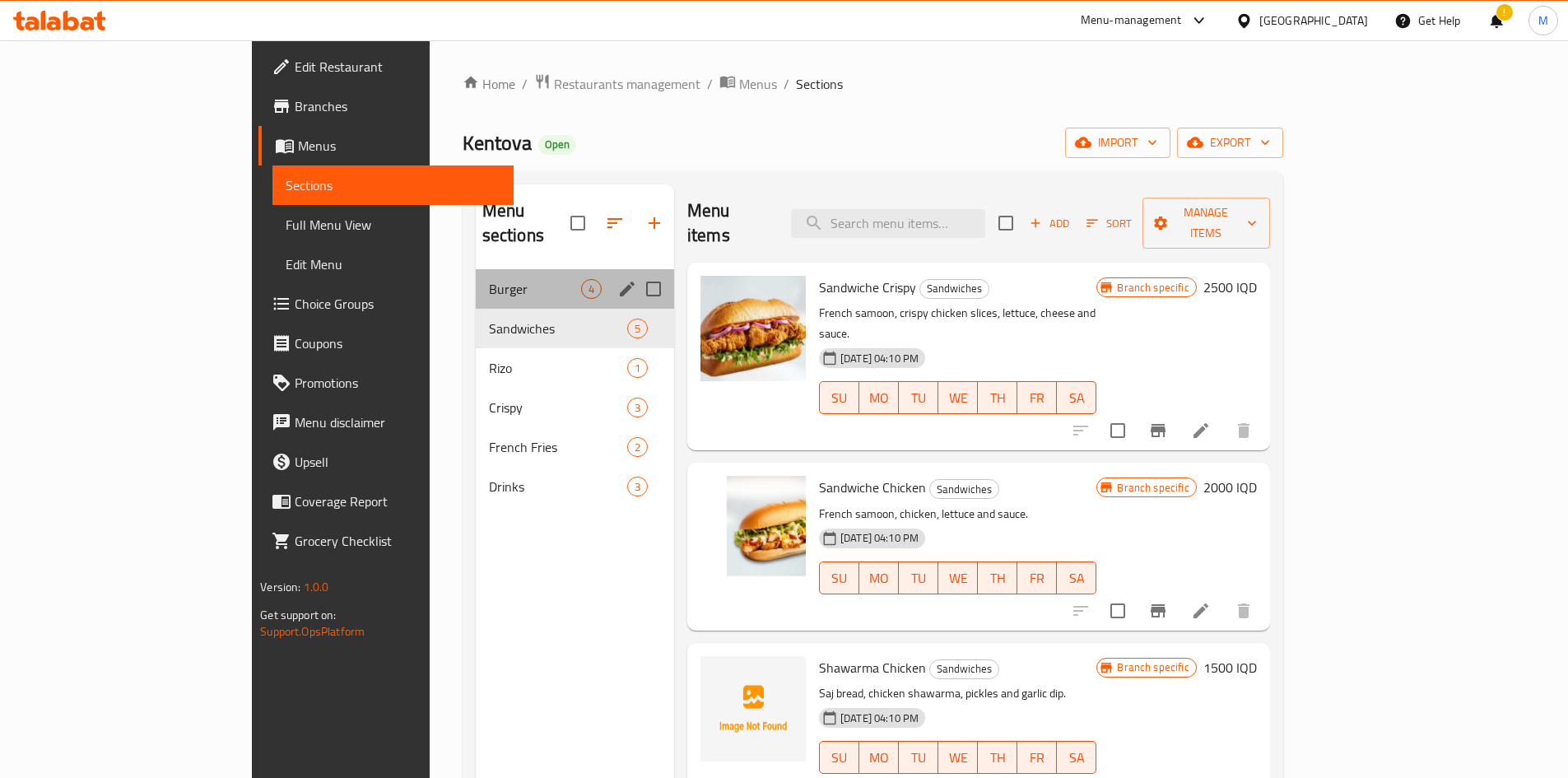
click at [475, 274] on div "Burger 4" at bounding box center [574, 289] width 199 height 39
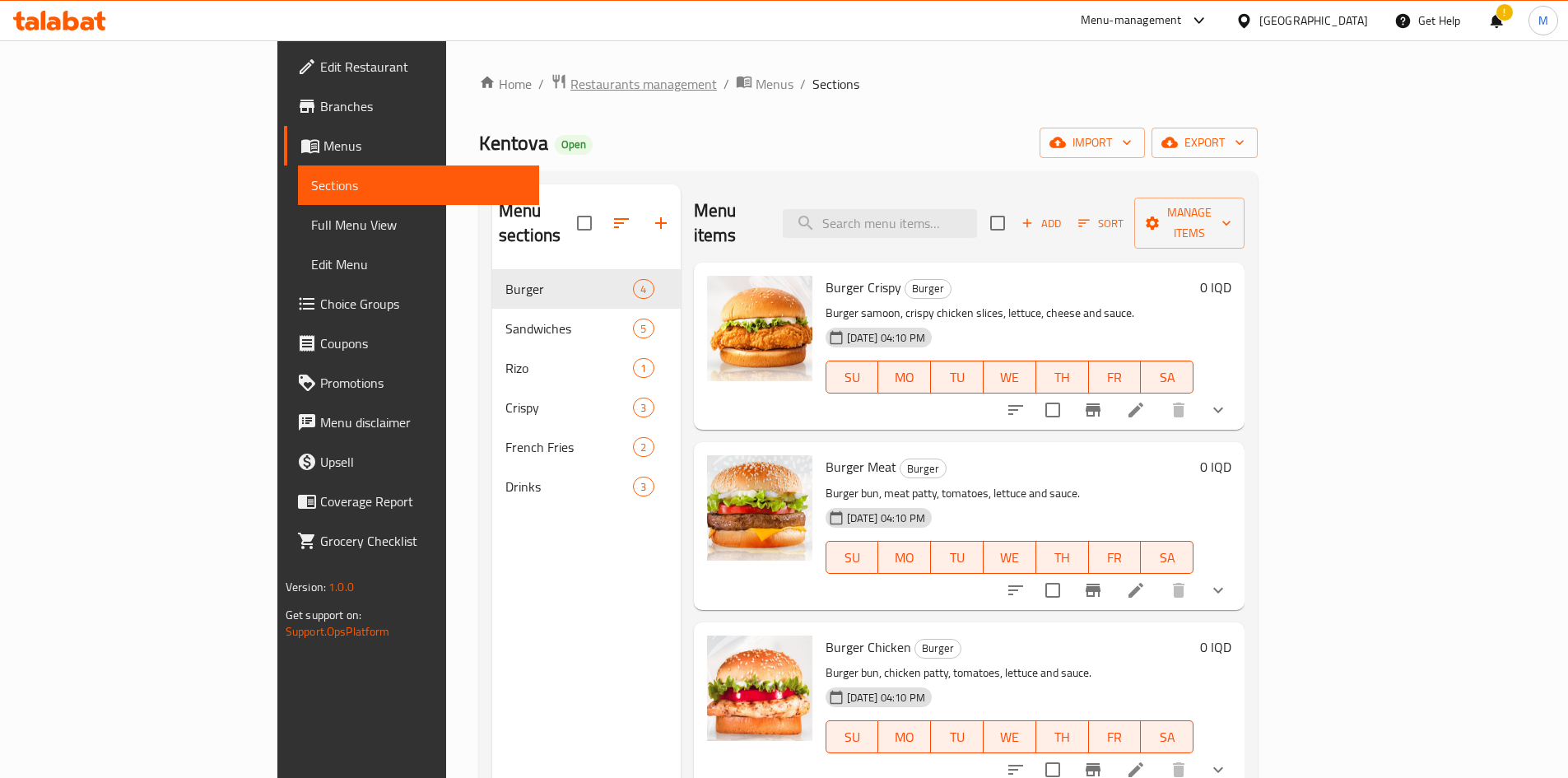
click at [570, 85] on span "Restaurants management" at bounding box center [644, 84] width 147 height 20
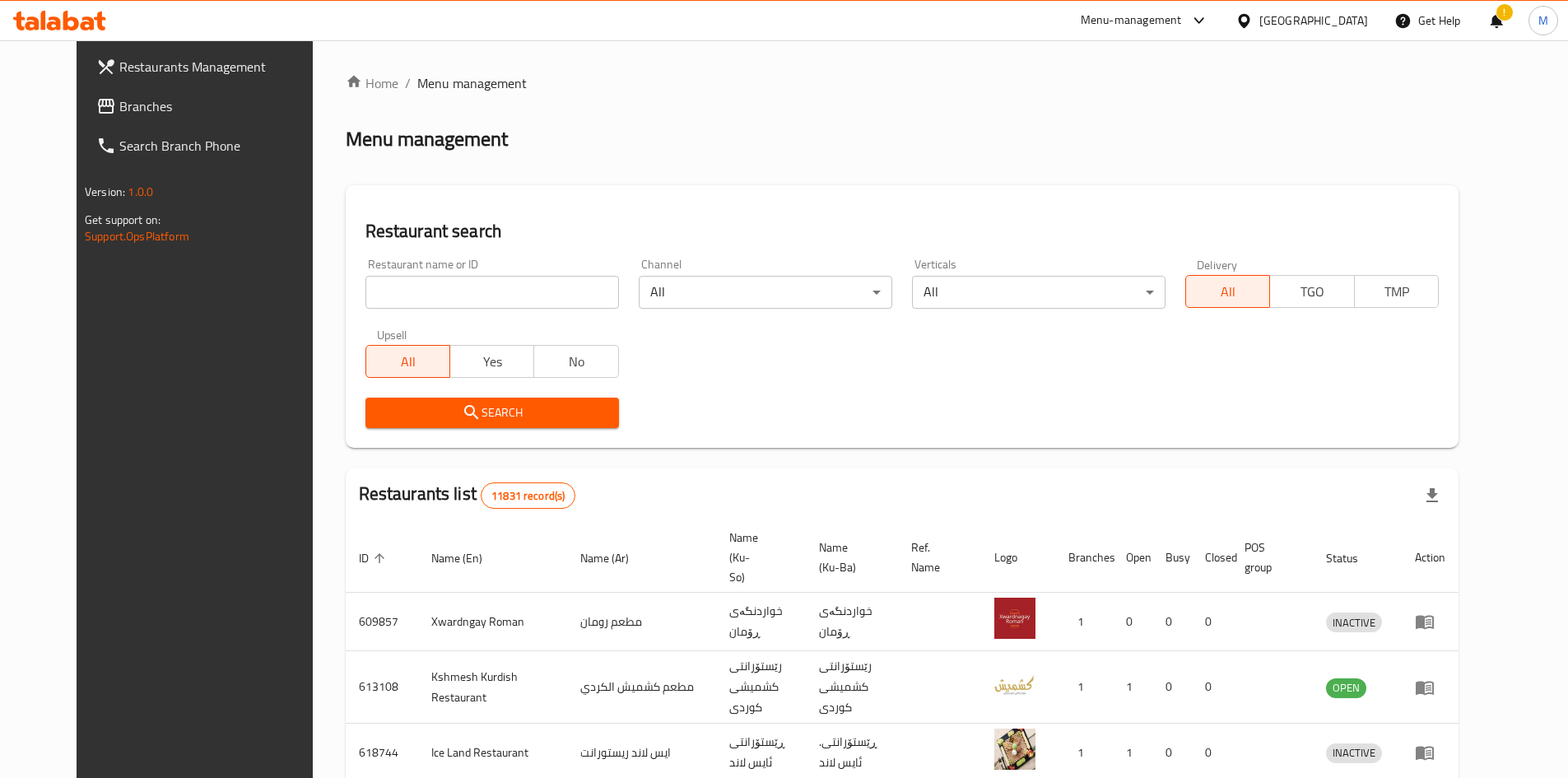
drag, startPoint x: 528, startPoint y: 272, endPoint x: 503, endPoint y: 308, distance: 43.8
click at [528, 274] on div "Restaurant name or ID Restaurant name or ID" at bounding box center [492, 283] width 253 height 50
click at [503, 308] on input "search" at bounding box center [492, 293] width 253 height 33
type input "sweet dream"
click button "Search" at bounding box center [492, 412] width 253 height 30
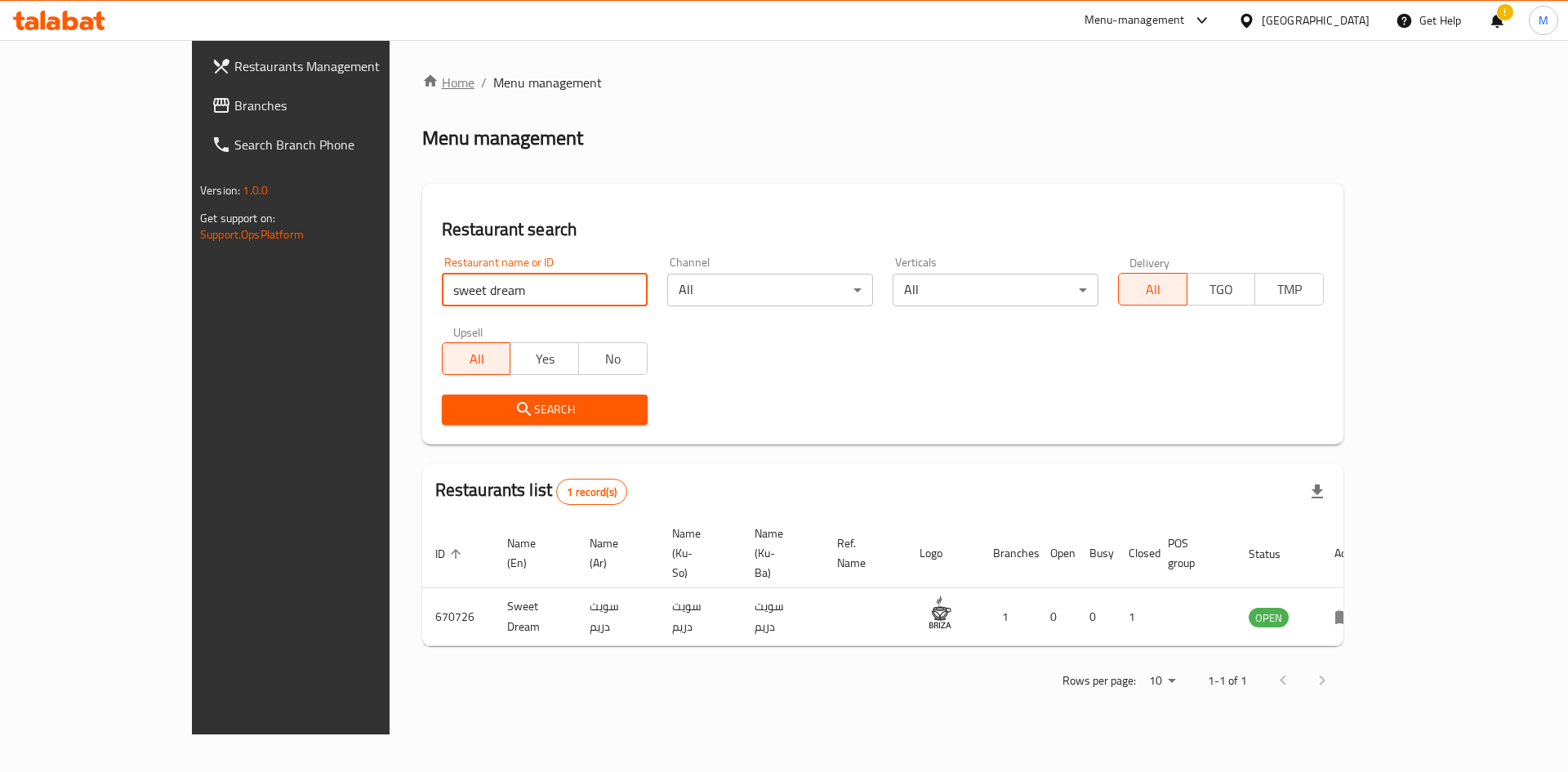
click at [422, 89] on link "Home" at bounding box center [449, 83] width 52 height 19
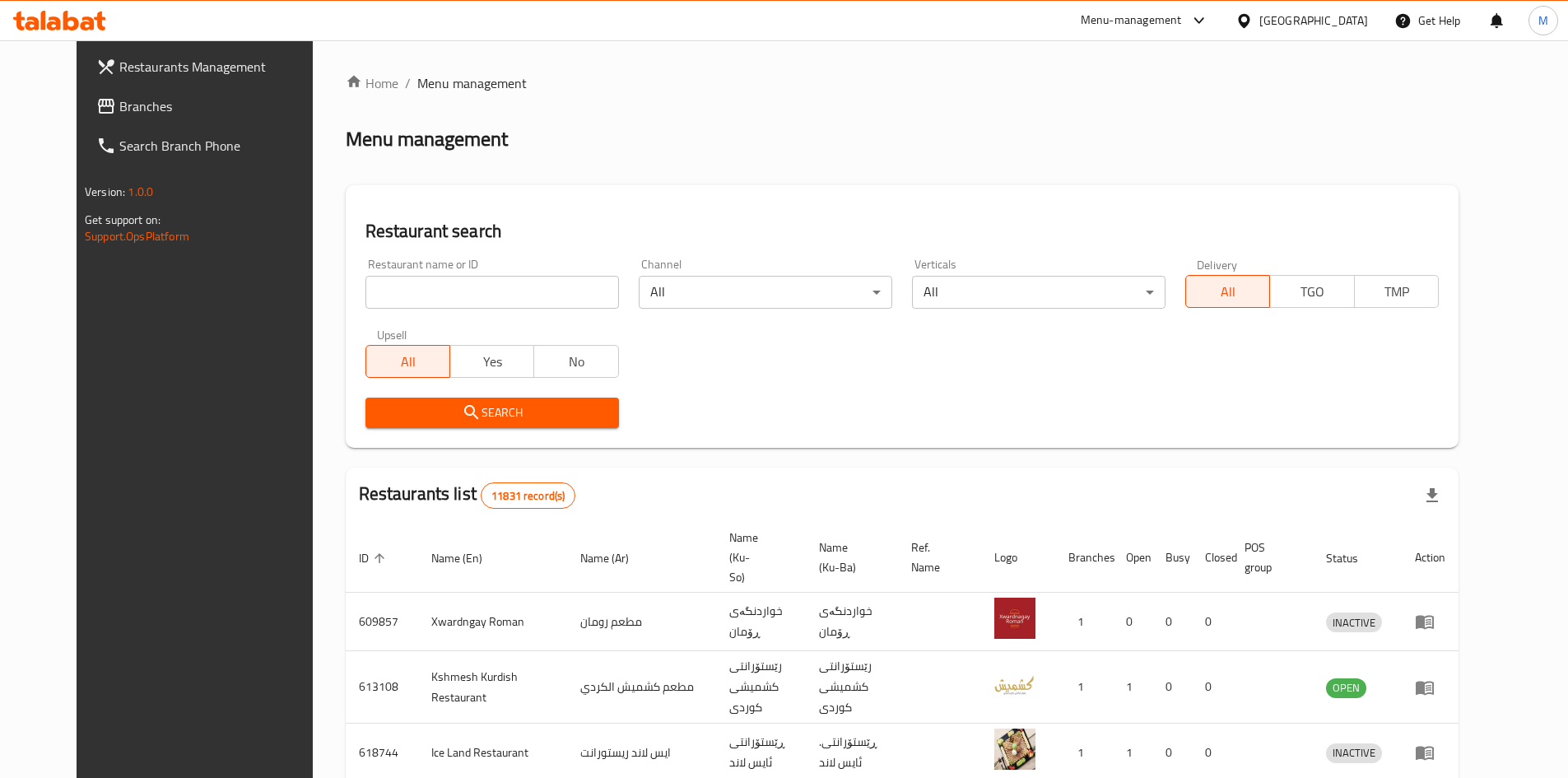
click at [81, 28] on div at bounding box center [784, 389] width 1568 height 778
click at [80, 20] on icon at bounding box center [59, 21] width 93 height 20
